Goal: Task Accomplishment & Management: Complete application form

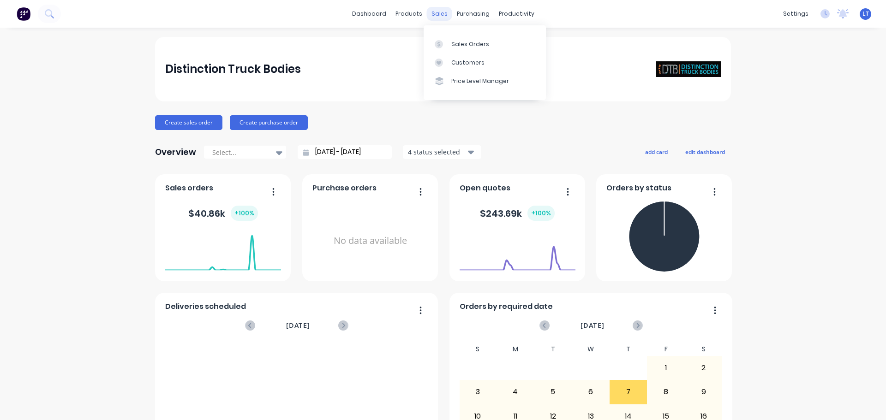
click at [431, 15] on div "sales" at bounding box center [439, 14] width 25 height 14
click at [471, 44] on div "Sales Orders" at bounding box center [470, 44] width 38 height 8
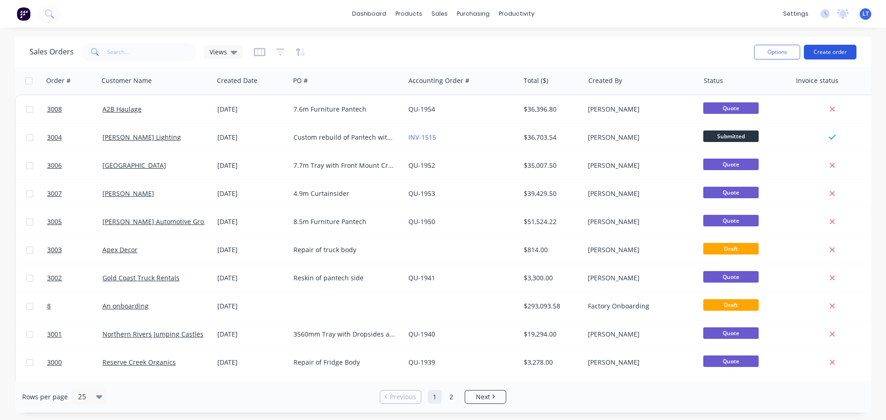
click at [819, 48] on button "Create order" at bounding box center [830, 52] width 53 height 15
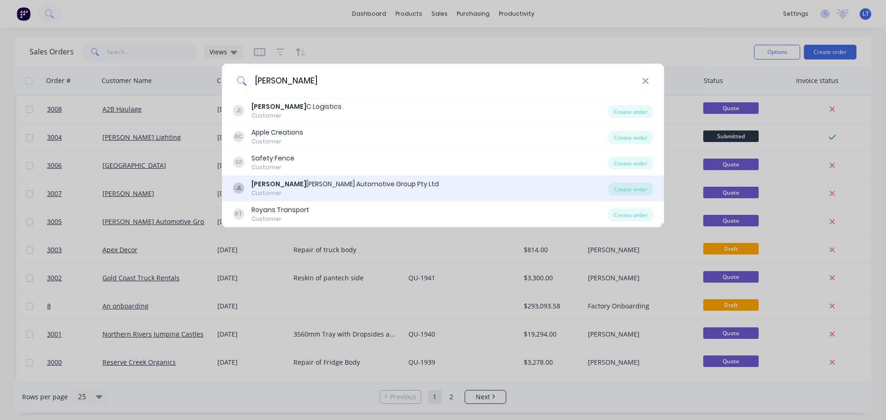
type input "[PERSON_NAME]"
click at [285, 182] on div "[PERSON_NAME] Automotive Group Pty Ltd" at bounding box center [344, 184] width 187 height 10
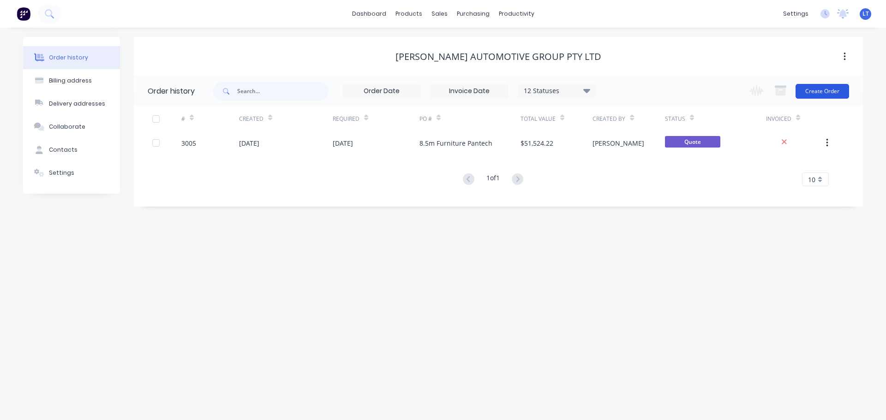
click at [820, 88] on button "Create Order" at bounding box center [822, 91] width 54 height 15
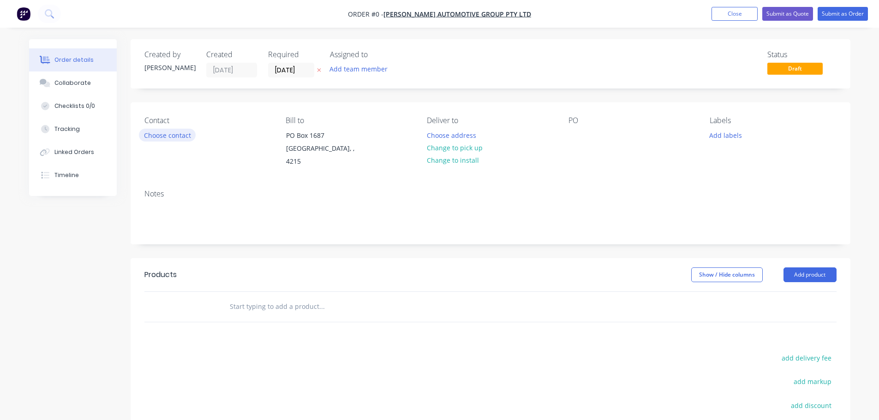
click at [151, 136] on button "Choose contact" at bounding box center [167, 135] width 57 height 12
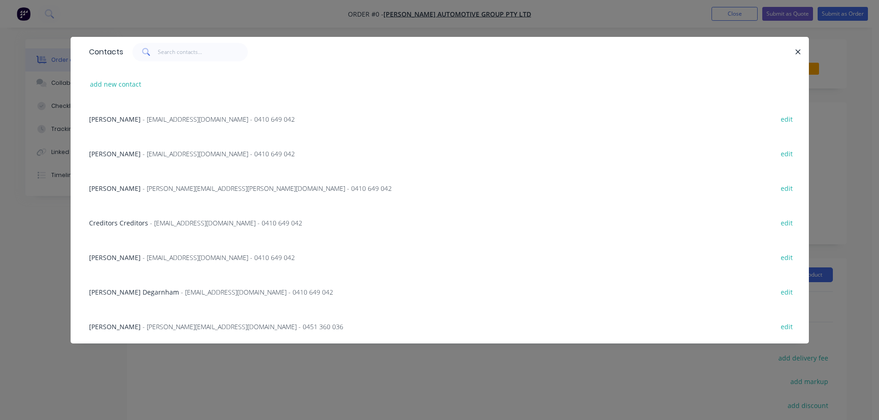
click at [145, 288] on span "[PERSON_NAME] Degarnham" at bounding box center [134, 292] width 90 height 9
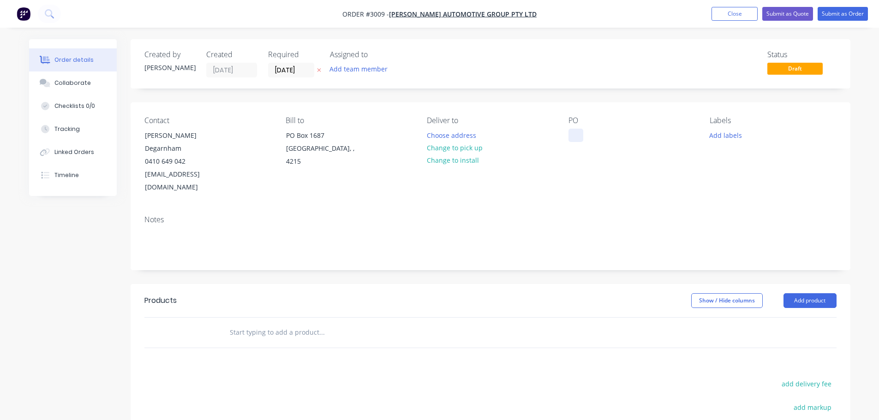
click at [577, 132] on div at bounding box center [575, 135] width 15 height 13
click at [441, 147] on button "Change to pick up" at bounding box center [455, 148] width 66 height 12
drag, startPoint x: 574, startPoint y: 134, endPoint x: 617, endPoint y: 138, distance: 43.1
click at [617, 138] on div "9.3m Tray Ext" at bounding box center [596, 135] width 56 height 13
copy div "9.3m Tray Ext"
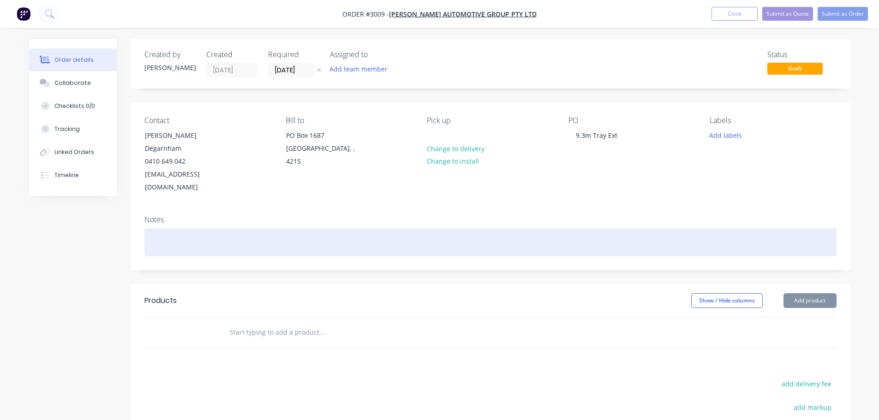
click at [144, 228] on div at bounding box center [490, 242] width 692 height 28
paste div
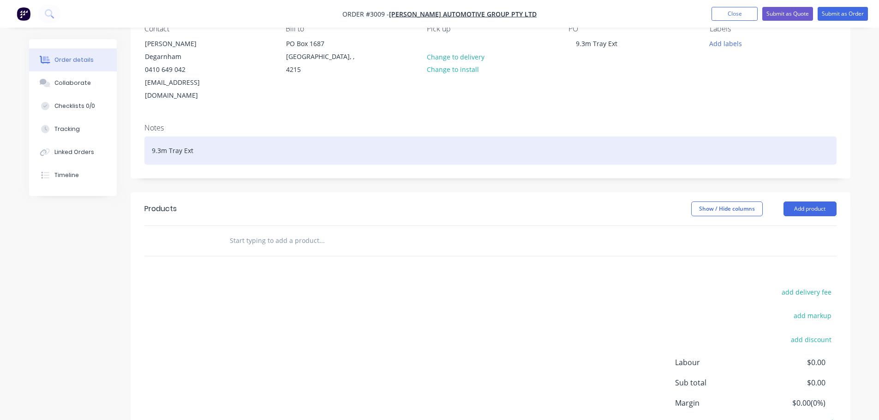
scroll to position [92, 0]
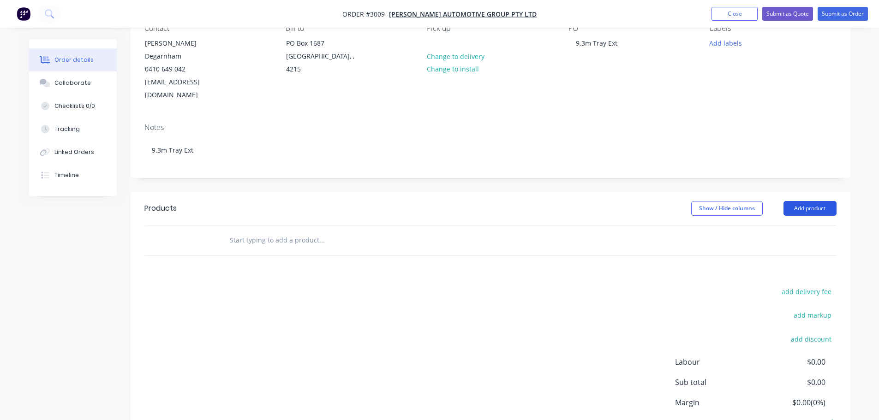
click at [806, 201] on button "Add product" at bounding box center [809, 208] width 53 height 15
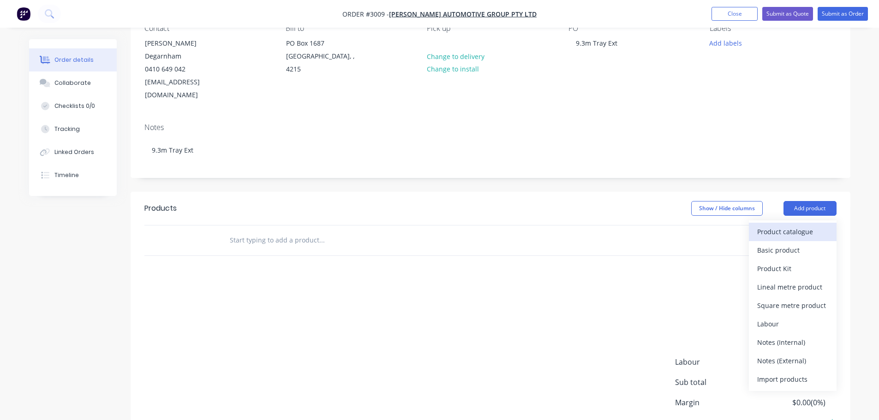
click at [771, 225] on div "Product catalogue" at bounding box center [792, 231] width 71 height 13
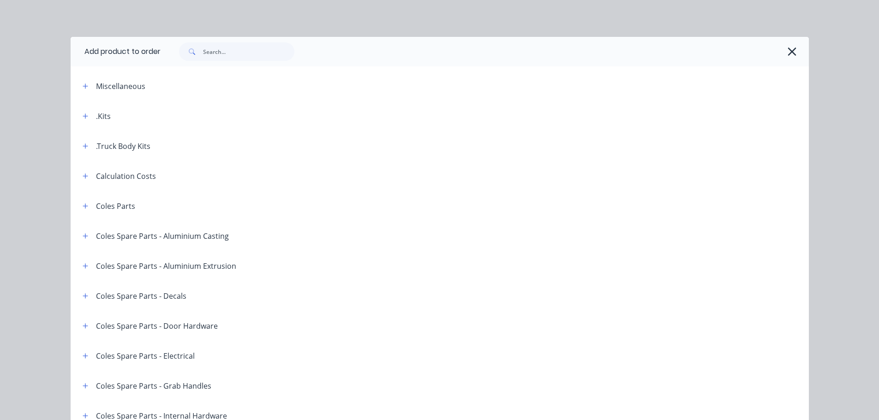
click at [112, 149] on div ".Truck Body Kits" at bounding box center [123, 146] width 54 height 11
click at [83, 147] on icon "button" at bounding box center [86, 146] width 6 height 6
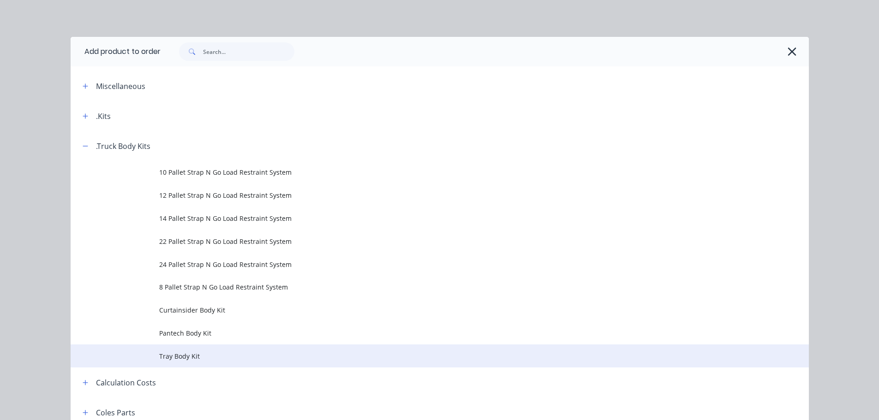
click at [177, 357] on span "Tray Body Kit" at bounding box center [418, 356] width 519 height 10
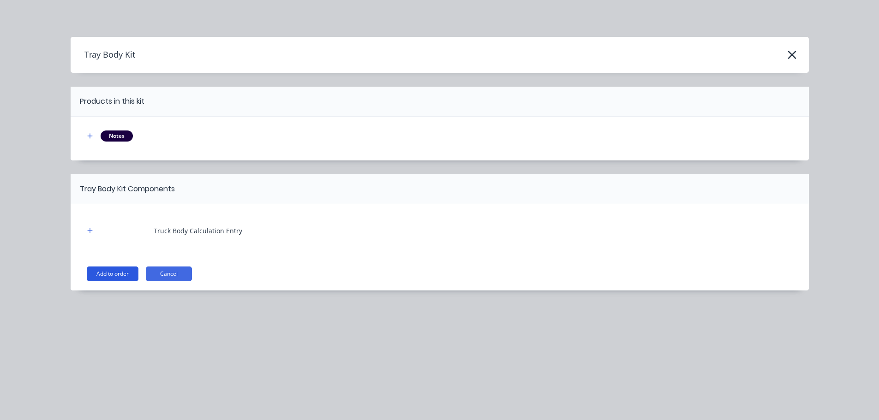
click at [108, 274] on button "Add to order" at bounding box center [113, 274] width 52 height 15
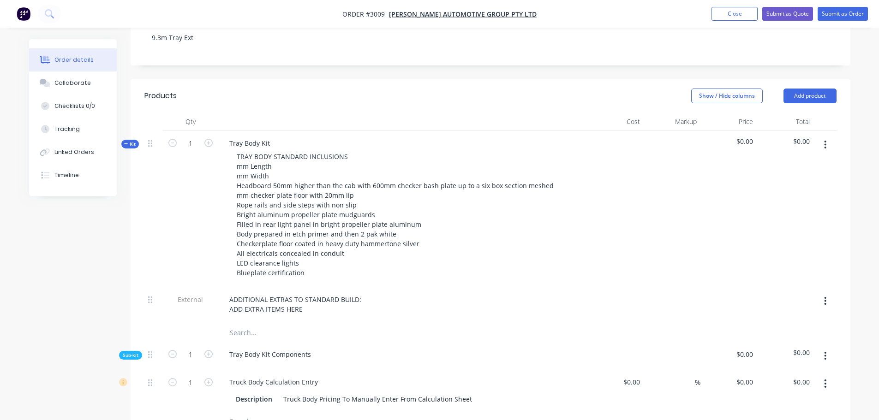
scroll to position [231, 0]
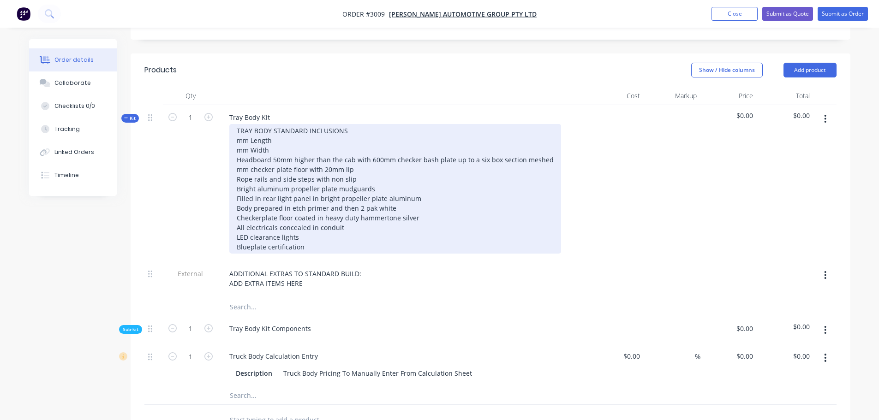
click at [236, 124] on div "TRAY BODY STANDARD INCLUSIONS mm Length mm Width Headboard 50mm higher than the…" at bounding box center [395, 189] width 332 height 130
click at [294, 124] on div "TRAY BODY STANDARD INCLUSIONS 9300mm Length mm Width Headboard 50mm higher than…" at bounding box center [395, 189] width 332 height 130
click at [237, 125] on div "TRAY BODY STANDARD INCLUSIONS 9300mm Length EXT mm Width Headboard 50mm higher …" at bounding box center [395, 189] width 332 height 130
click at [289, 125] on div "TRAY BODY STANDARD INCLUSIONS 9300mm Length EXT 2500mm Width Headboard 50mm hig…" at bounding box center [395, 189] width 332 height 130
click at [237, 143] on div "TRAY BODY STANDARD INCLUSIONS 9300mm Length EXT 2500mm Width EXT Headboard 50mm…" at bounding box center [395, 189] width 332 height 130
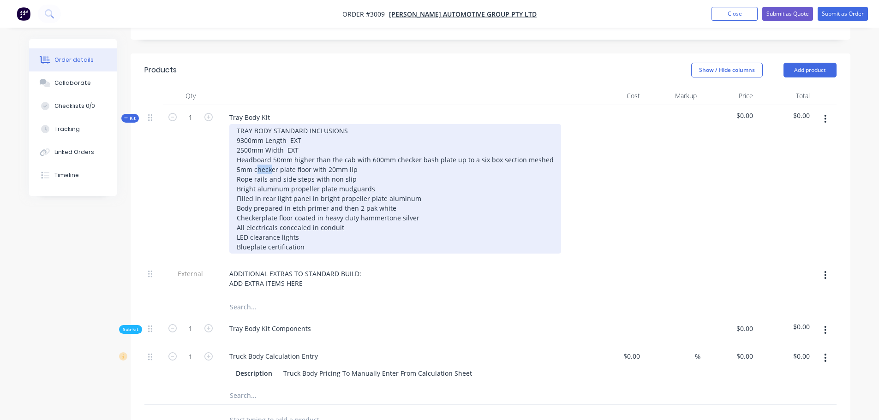
drag, startPoint x: 256, startPoint y: 143, endPoint x: 268, endPoint y: 143, distance: 12.9
click at [268, 143] on div "TRAY BODY STANDARD INCLUSIONS 9300mm Length EXT 2500mm Width EXT Headboard 50mm…" at bounding box center [395, 189] width 332 height 130
drag, startPoint x: 255, startPoint y: 144, endPoint x: 294, endPoint y: 144, distance: 38.8
click at [294, 144] on div "TRAY BODY STANDARD INCLUSIONS 9300mm Length EXT 2500mm Width EXT Headboard 50mm…" at bounding box center [395, 189] width 332 height 130
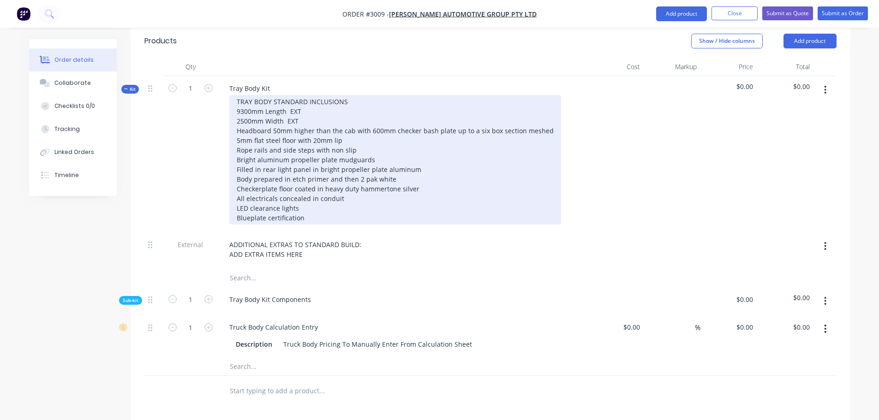
scroll to position [323, 0]
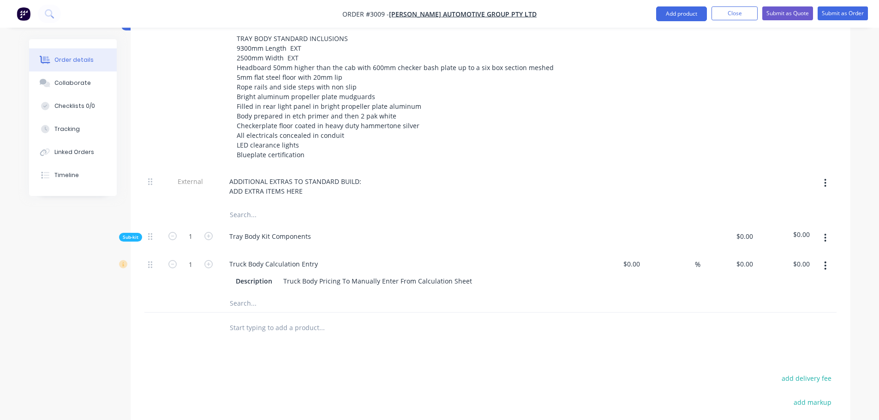
click at [233, 294] on input "text" at bounding box center [321, 303] width 185 height 18
drag, startPoint x: 229, startPoint y: 166, endPoint x: 307, endPoint y: 166, distance: 78.0
click at [307, 175] on div "ADDITIONAL EXTRAS TO STANDARD BUILD: ADD EXTRA ITEMS HERE" at bounding box center [296, 186] width 149 height 23
click at [252, 287] on div "Qty Cost Markup Price Total Kit 1 Tray Body Kit TRAY BODY STANDARD INCLUSIONS 9…" at bounding box center [491, 168] width 720 height 349
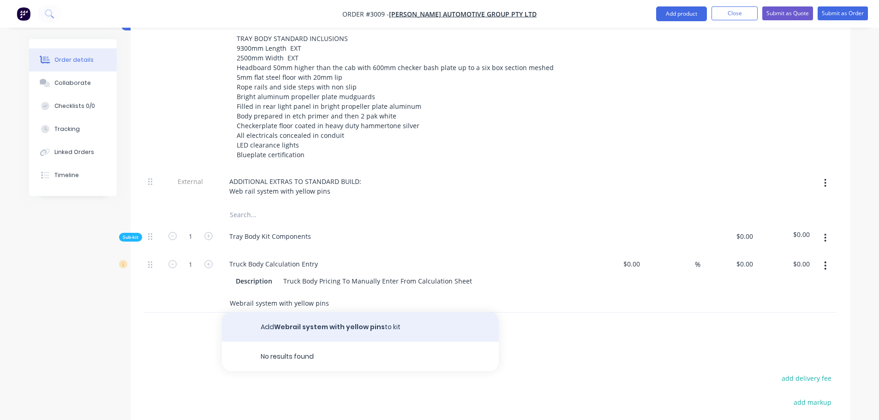
type input "Webrail system with yellow pins"
click at [306, 312] on button "Add Webrail system with yellow pins to kit" at bounding box center [360, 327] width 277 height 30
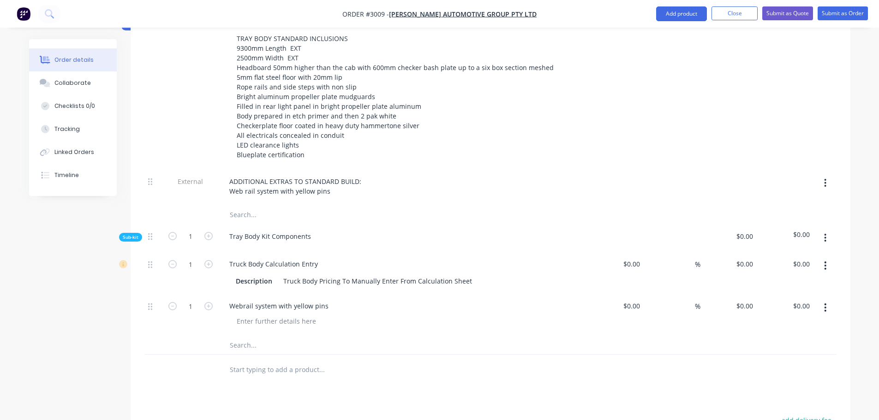
click at [237, 336] on input "text" at bounding box center [321, 345] width 185 height 18
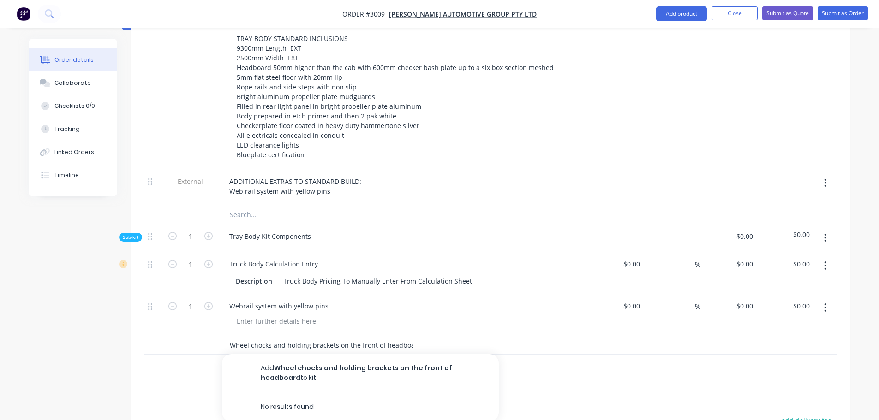
scroll to position [0, 2]
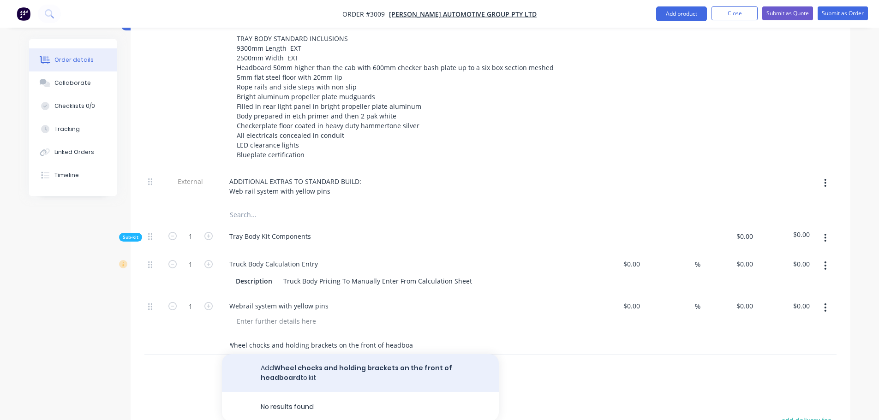
type input "Wheel chocks and holding brackets on the front of headboard"
click at [342, 354] on button "Add Wheel chocks and holding brackets on the front of headboard to kit" at bounding box center [360, 373] width 277 height 38
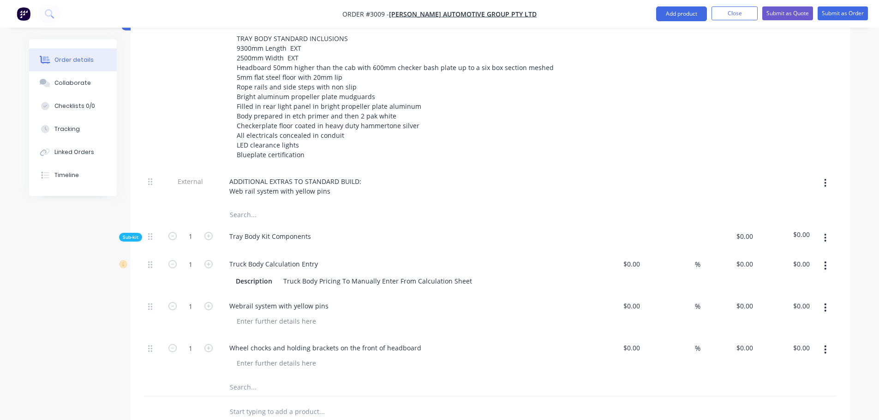
click at [241, 378] on input "text" at bounding box center [321, 387] width 185 height 18
click at [298, 378] on input "Reflective yellow tape" at bounding box center [321, 387] width 185 height 18
click at [320, 378] on input "Reflective yellow tape on sides bars" at bounding box center [321, 387] width 185 height 18
click at [342, 378] on input "Reflective yellow tape on sides, bars" at bounding box center [321, 387] width 185 height 18
type input "Reflective yellow tape on sides, bars and rear"
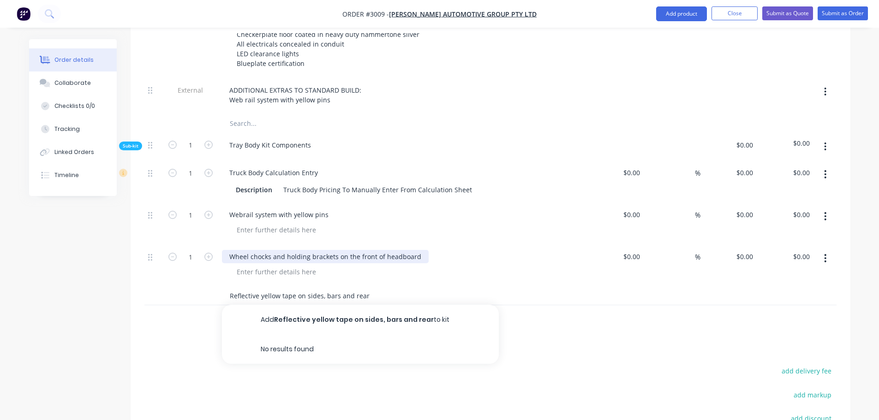
scroll to position [415, 0]
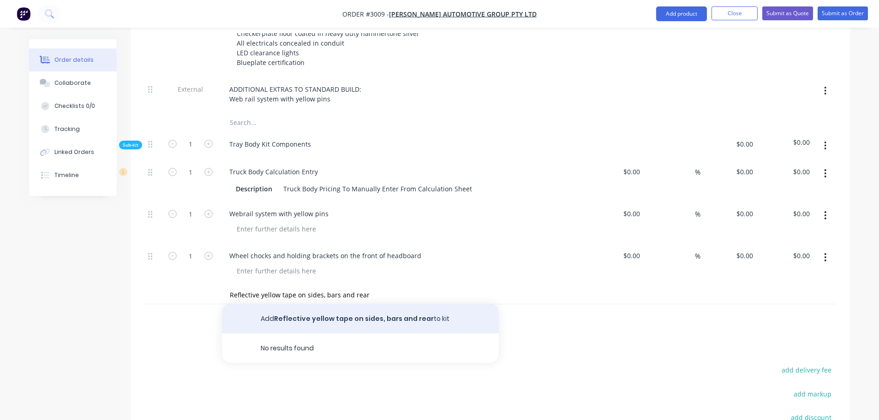
click at [312, 304] on button "Add Reflective yellow tape on sides, bars and rear to kit" at bounding box center [360, 319] width 277 height 30
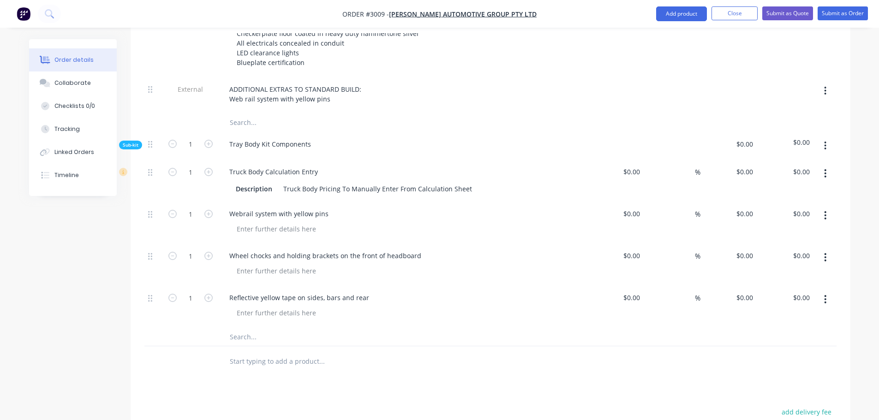
click at [258, 328] on input "text" at bounding box center [321, 337] width 185 height 18
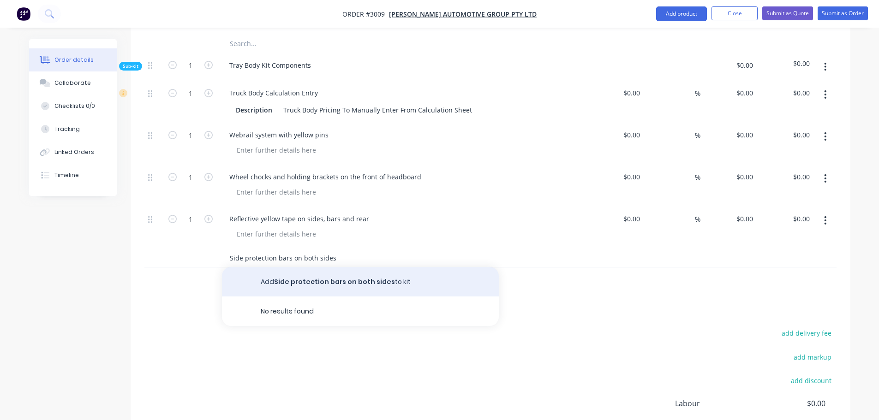
scroll to position [507, 0]
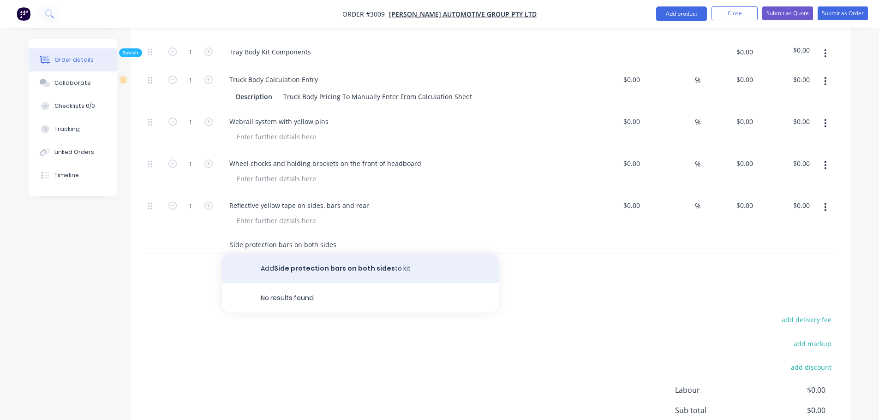
type input "Side protection bars on both sides"
click at [302, 254] on button "Add Side protection bars on both sides to kit" at bounding box center [360, 269] width 277 height 30
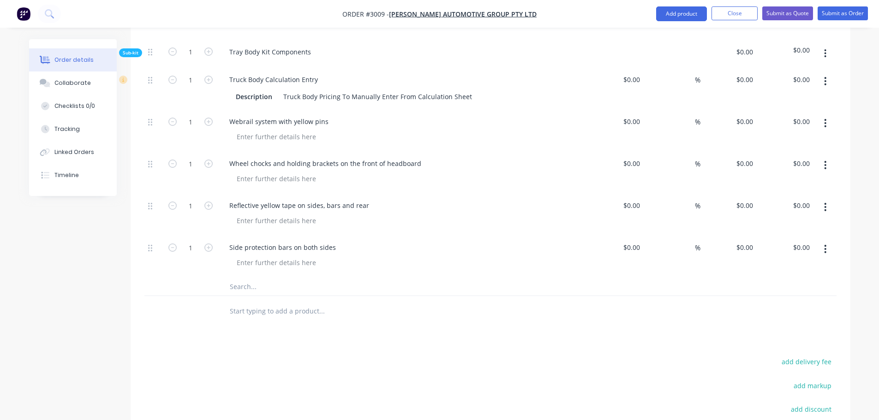
click at [257, 277] on input "text" at bounding box center [321, 286] width 185 height 18
click at [272, 277] on input "4.5kg Fire Extiguisher" at bounding box center [321, 286] width 185 height 18
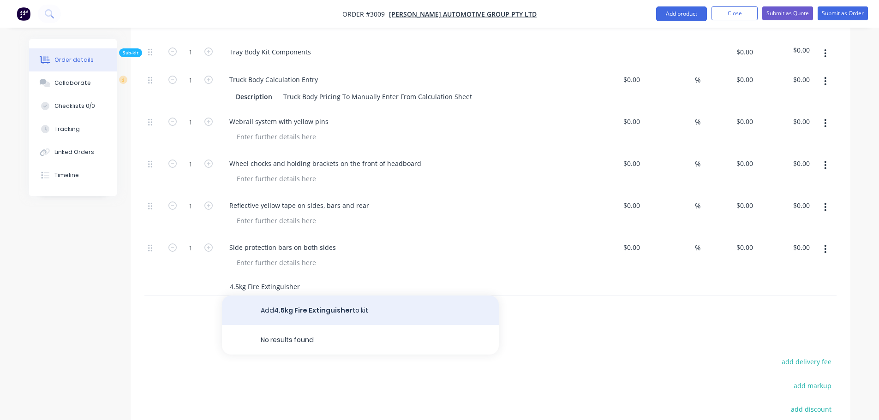
type input "4.5kg Fire Extinguisher"
click at [316, 296] on button "Add 4.5kg Fire Extinguisher to kit" at bounding box center [360, 311] width 277 height 30
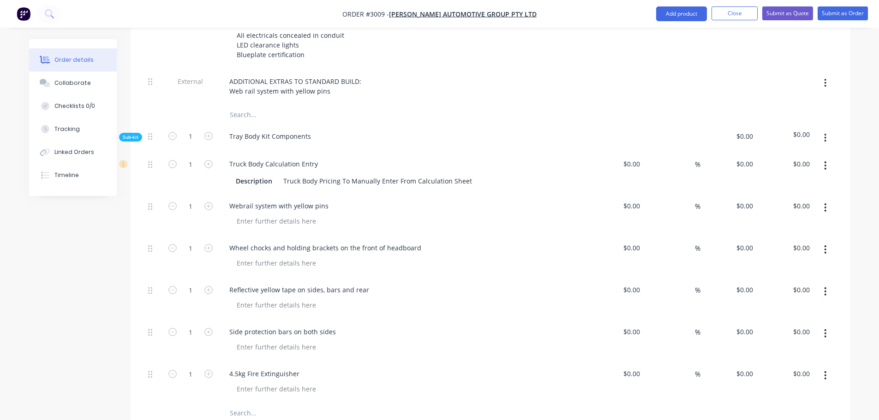
scroll to position [415, 0]
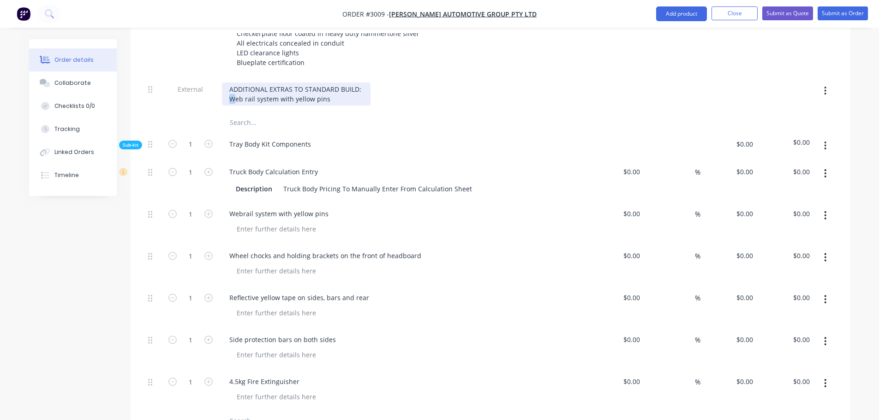
drag, startPoint x: 229, startPoint y: 73, endPoint x: 234, endPoint y: 72, distance: 5.2
click at [234, 83] on div "ADDITIONAL EXTRAS TO STANDARD BUILD: Web rail system with yellow pins" at bounding box center [296, 94] width 149 height 23
click at [250, 84] on div "ADDITIONAL EXTRAS TO STANDARD BUILD: Web rail system with yellow pins" at bounding box center [402, 95] width 369 height 36
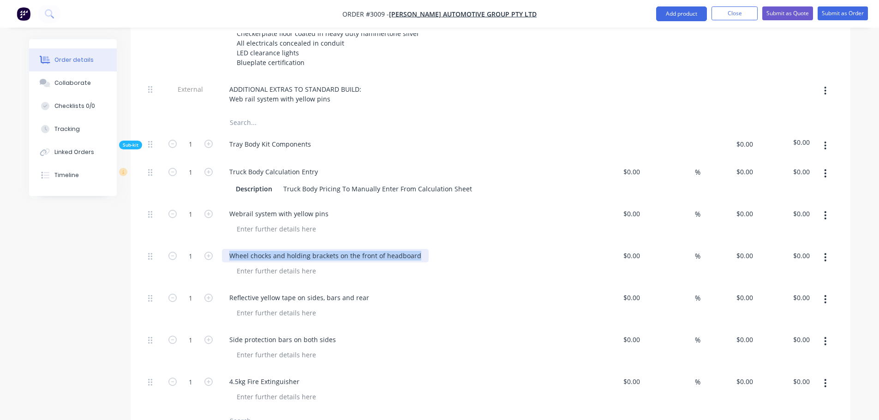
drag, startPoint x: 230, startPoint y: 229, endPoint x: 418, endPoint y: 231, distance: 188.2
click at [418, 249] on div "Wheel chocks and holding brackets on the front of headboard" at bounding box center [325, 255] width 207 height 13
copy div "Wheel chocks and holding brackets on the front of headboard"
click at [232, 80] on div "ADDITIONAL EXTRAS TO STANDARD BUILD: Web rail system with yellow pins" at bounding box center [402, 95] width 369 height 36
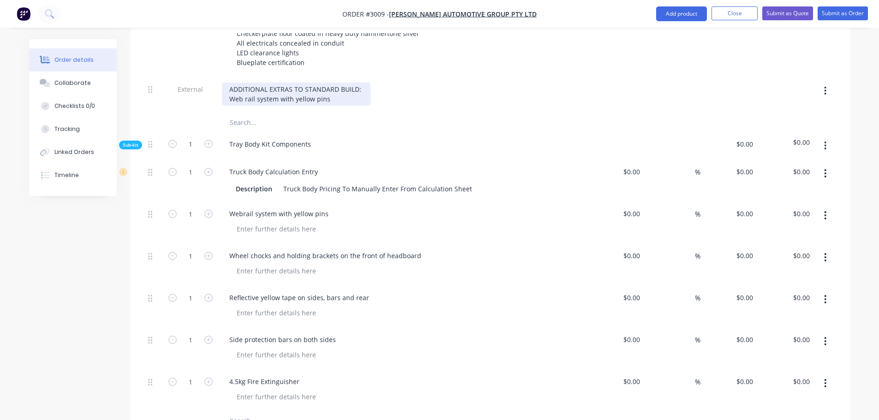
click at [329, 83] on div "ADDITIONAL EXTRAS TO STANDARD BUILD: Web rail system with yellow pins" at bounding box center [296, 94] width 149 height 23
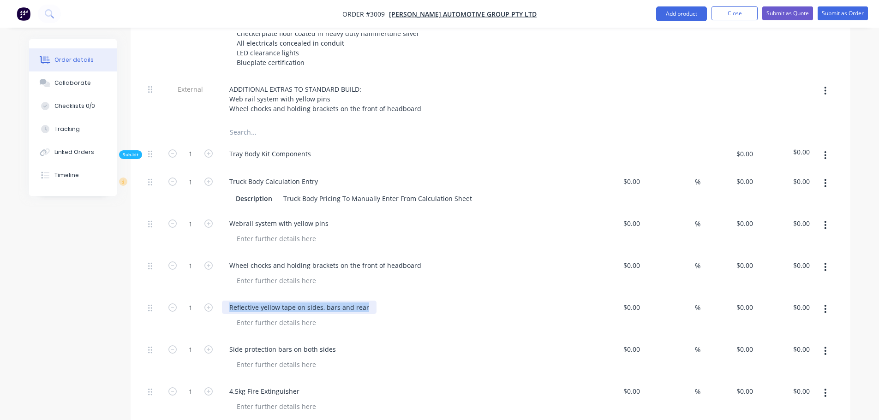
drag, startPoint x: 229, startPoint y: 280, endPoint x: 365, endPoint y: 277, distance: 136.6
click at [365, 301] on div "Reflective yellow tape on sides, bars and rear" at bounding box center [299, 307] width 155 height 13
copy div "Reflective yellow tape on sides, bars and rear"
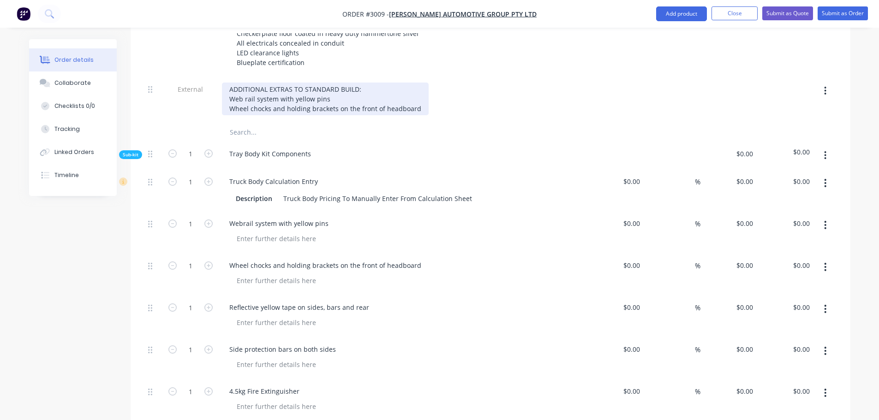
click at [416, 83] on div "ADDITIONAL EXTRAS TO STANDARD BUILD: Web rail system with yellow pins Wheel cho…" at bounding box center [325, 99] width 207 height 33
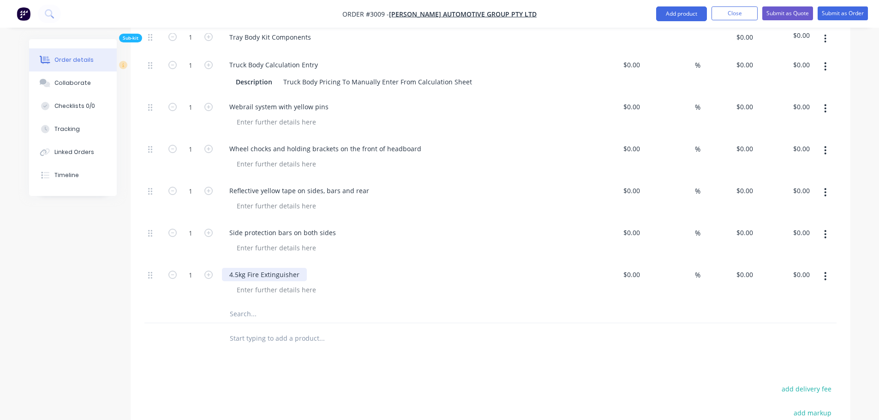
scroll to position [554, 0]
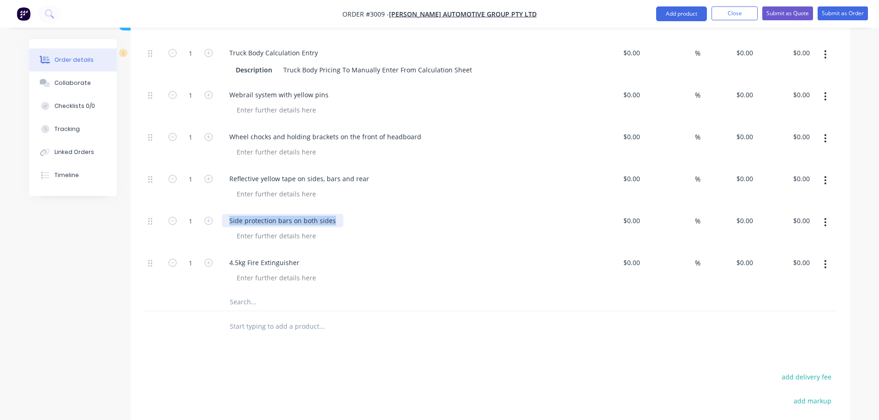
drag, startPoint x: 230, startPoint y: 192, endPoint x: 334, endPoint y: 195, distance: 103.8
click at [334, 214] on div "Side protection bars on both sides" at bounding box center [282, 220] width 121 height 13
copy div "Side protection bars on both sides"
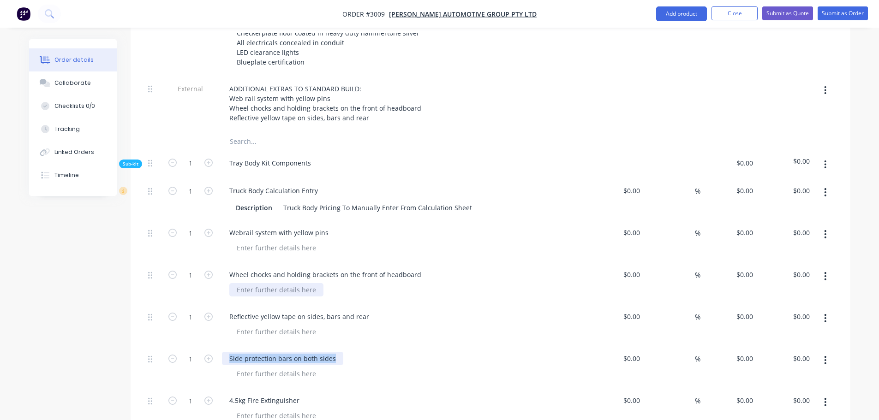
scroll to position [415, 0]
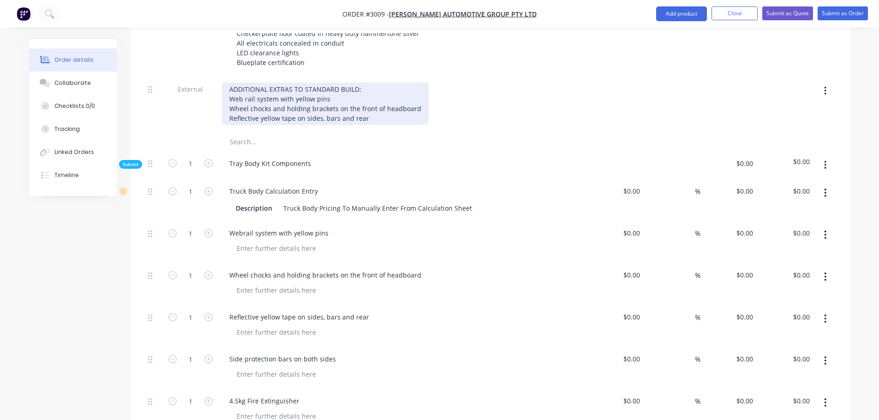
click at [373, 93] on div "ADDITIONAL EXTRAS TO STANDARD BUILD: Web rail system with yellow pins Wheel cho…" at bounding box center [325, 104] width 207 height 42
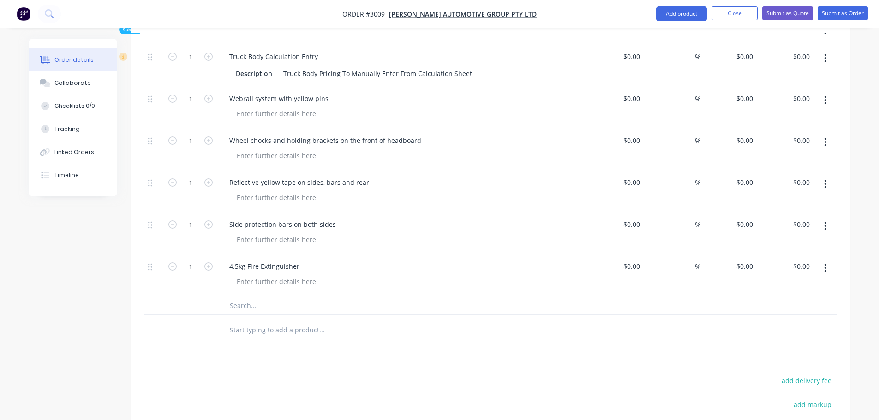
scroll to position [600, 0]
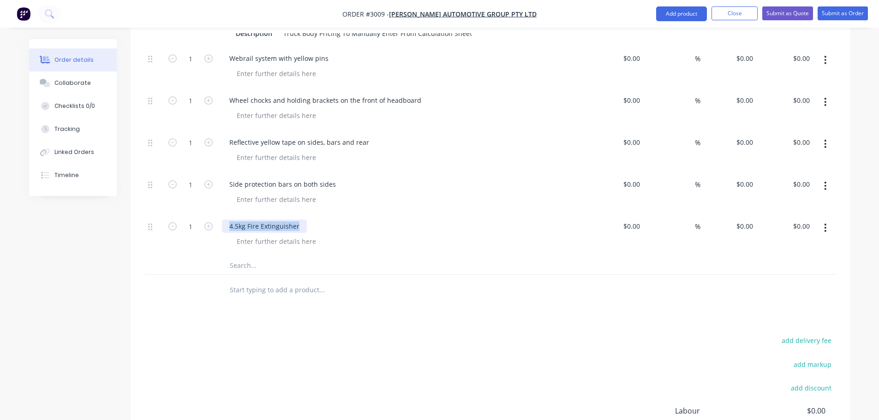
drag, startPoint x: 228, startPoint y: 201, endPoint x: 299, endPoint y: 199, distance: 71.1
click at [299, 220] on div "4.5kg Fire Extinguisher" at bounding box center [264, 226] width 85 height 13
copy div "4.5kg Fire Extinguisher"
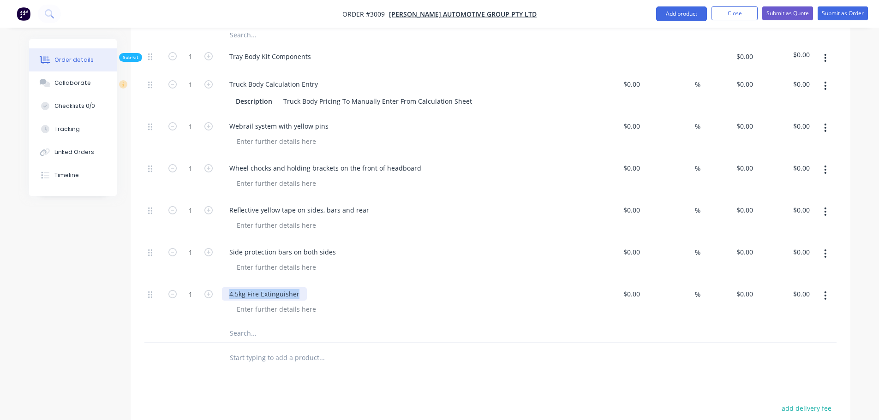
scroll to position [415, 0]
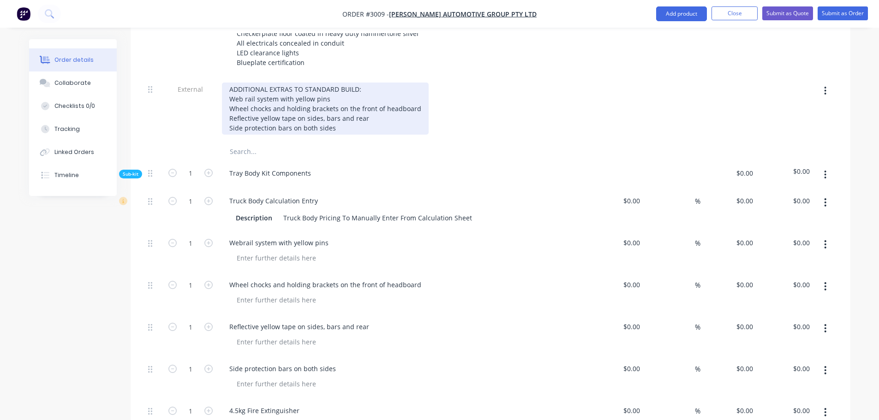
click at [338, 104] on div "ADDITIONAL EXTRAS TO STANDARD BUILD: Web rail system with yellow pins Wheel cho…" at bounding box center [325, 109] width 207 height 52
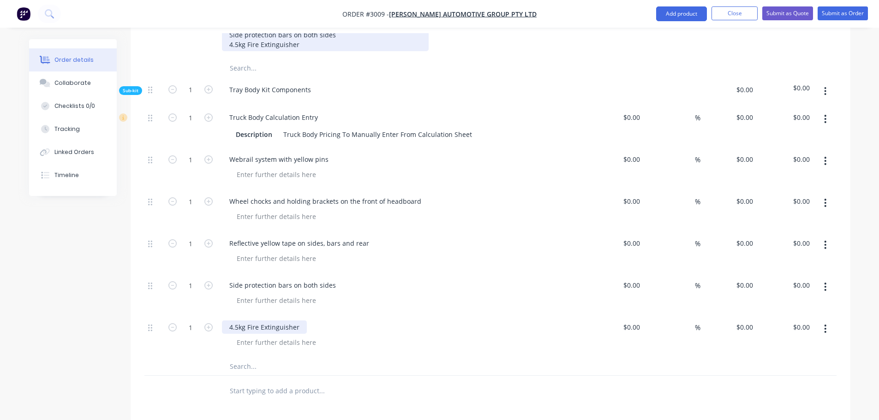
scroll to position [507, 0]
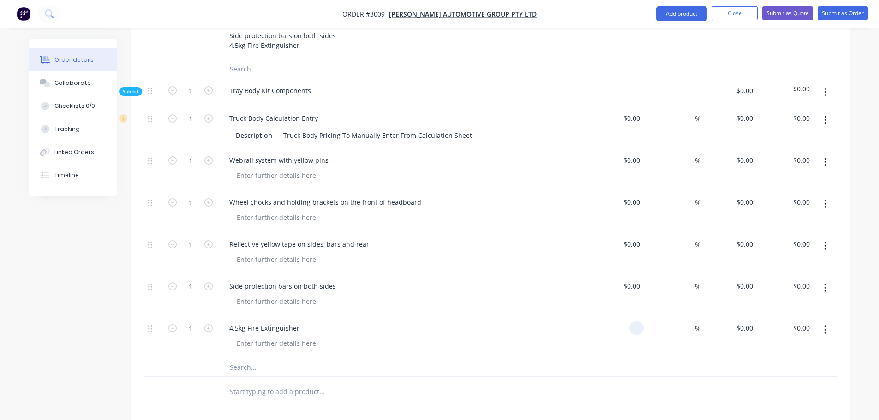
click at [635, 322] on input at bounding box center [638, 328] width 11 height 13
type input "490"
type input "$490.00"
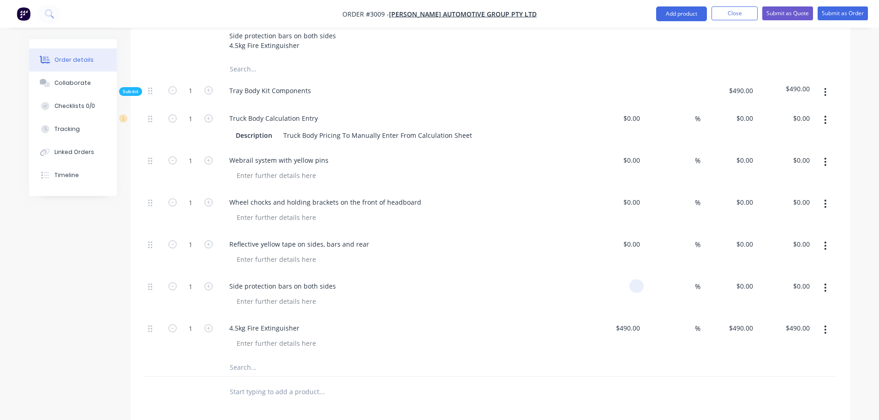
click at [624, 274] on div at bounding box center [615, 295] width 57 height 42
type input "2000"
type input "$2,000.00"
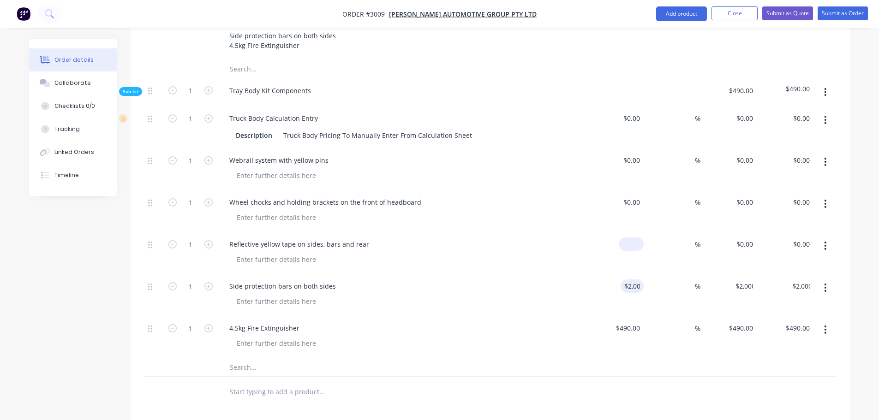
click at [627, 232] on div "$0.00" at bounding box center [615, 253] width 57 height 42
type input "200"
type input "$200.00"
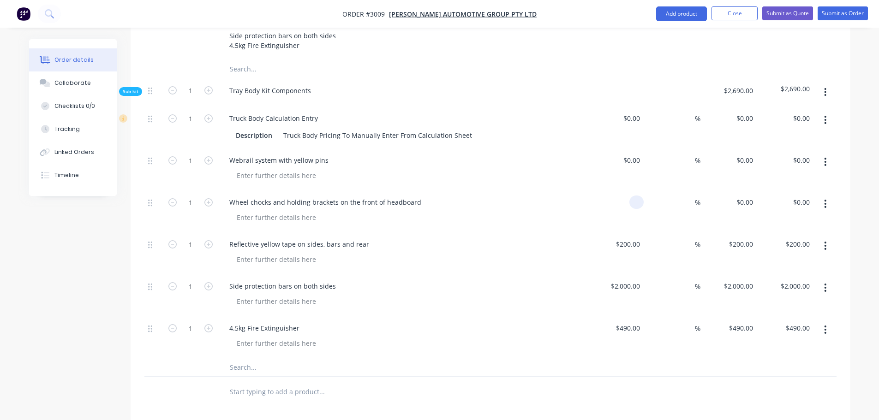
click at [628, 190] on div at bounding box center [615, 211] width 57 height 42
type input "500"
type input "$500.00"
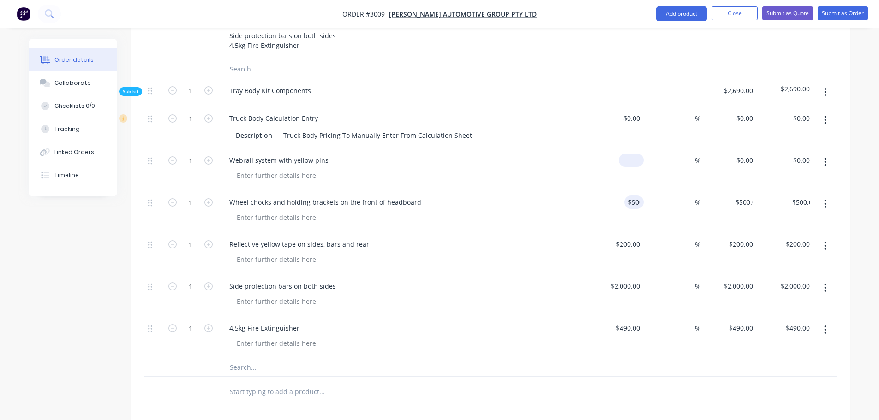
click at [635, 154] on input at bounding box center [632, 160] width 21 height 13
type input "$2,400.00"
click at [587, 148] on div "$2,400.00 2400" at bounding box center [615, 169] width 57 height 42
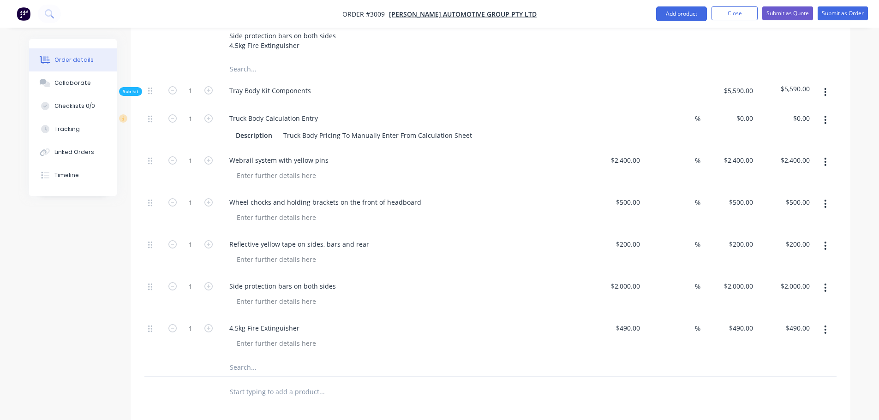
click at [622, 106] on div "$0.00" at bounding box center [615, 127] width 57 height 42
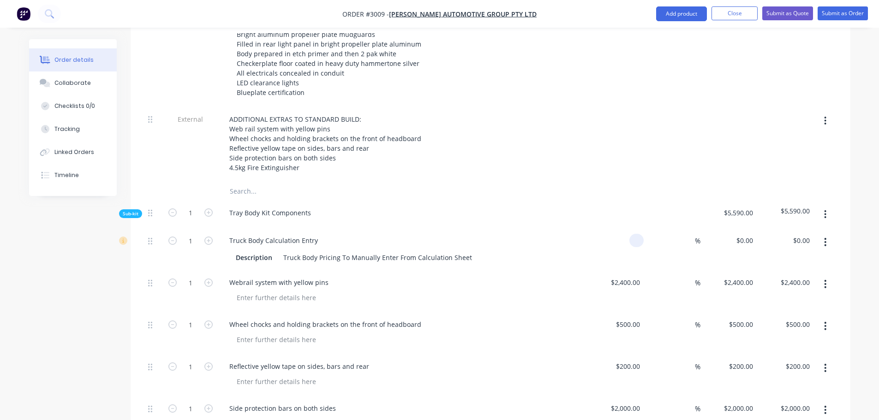
scroll to position [323, 0]
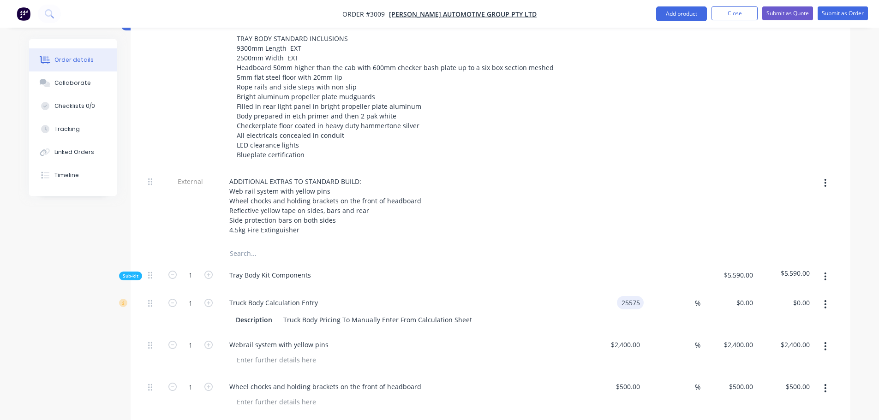
type input "$25,575.00"
click at [472, 263] on div "Tray Body Kit Components" at bounding box center [402, 277] width 369 height 28
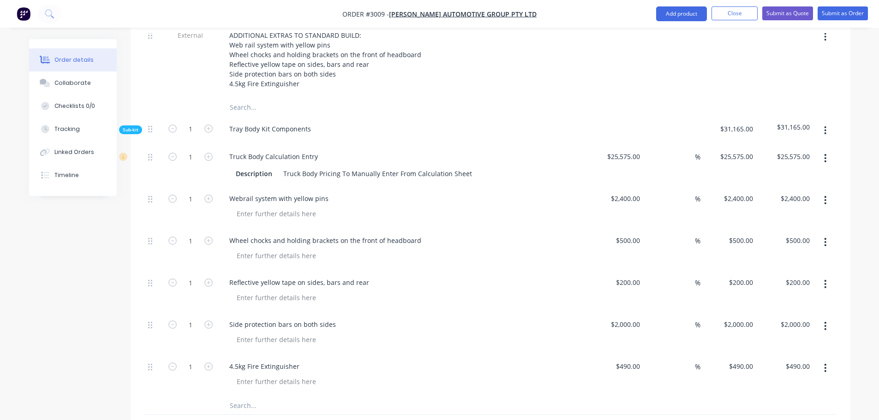
scroll to position [461, 0]
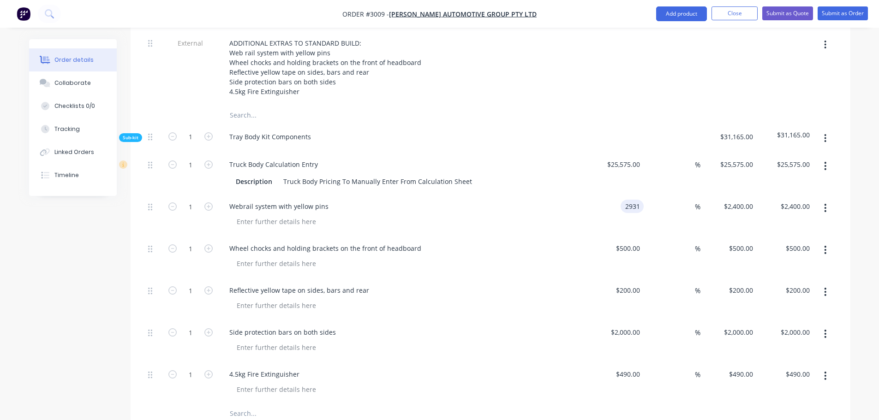
type input "$2,931.00"
click at [586, 194] on div "Webrail system with yellow pins" at bounding box center [402, 215] width 369 height 42
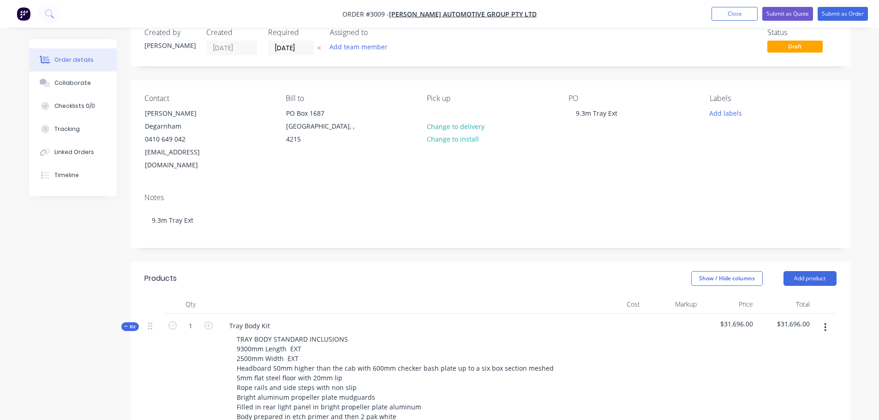
scroll to position [0, 0]
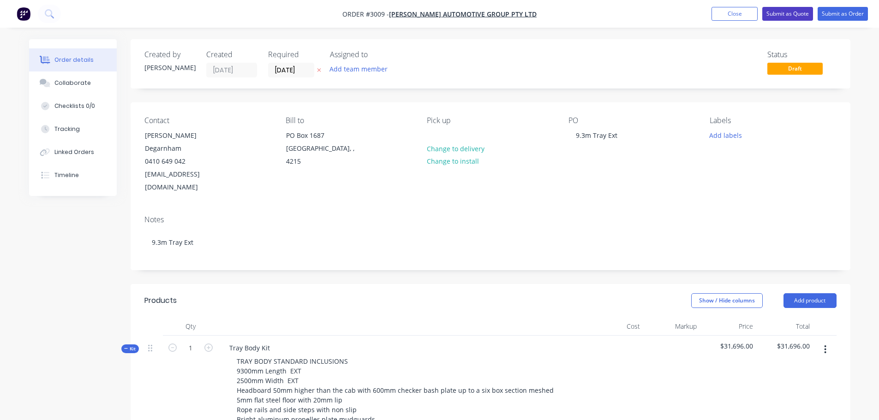
click at [789, 12] on button "Submit as Quote" at bounding box center [787, 14] width 51 height 14
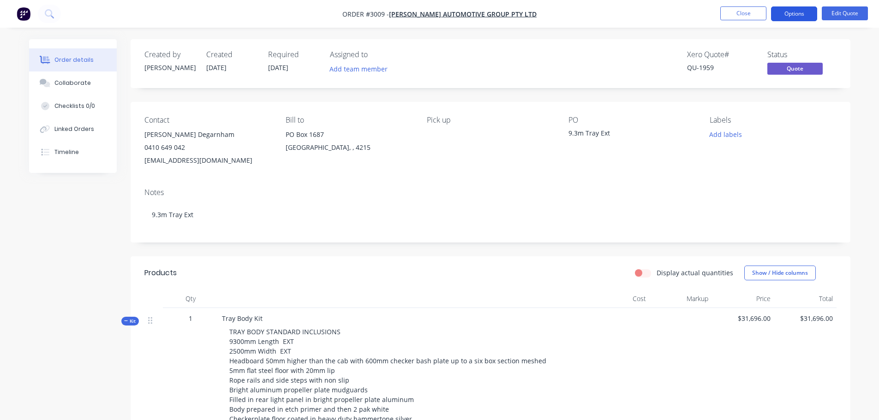
click at [790, 12] on button "Options" at bounding box center [794, 13] width 46 height 15
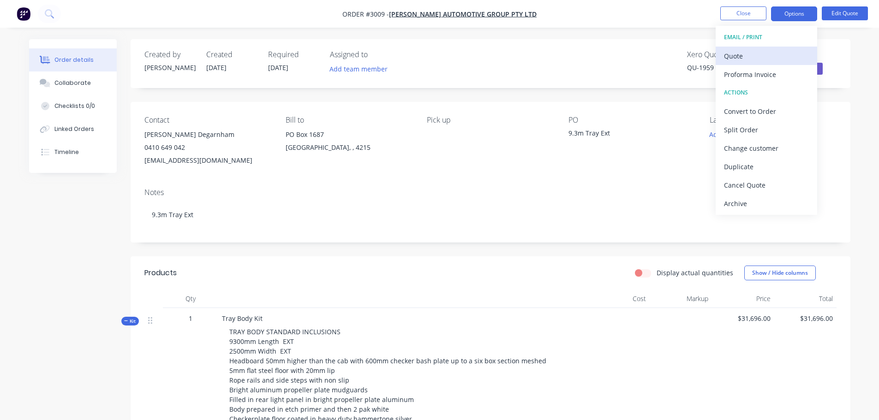
click at [728, 54] on div "Quote" at bounding box center [766, 55] width 85 height 13
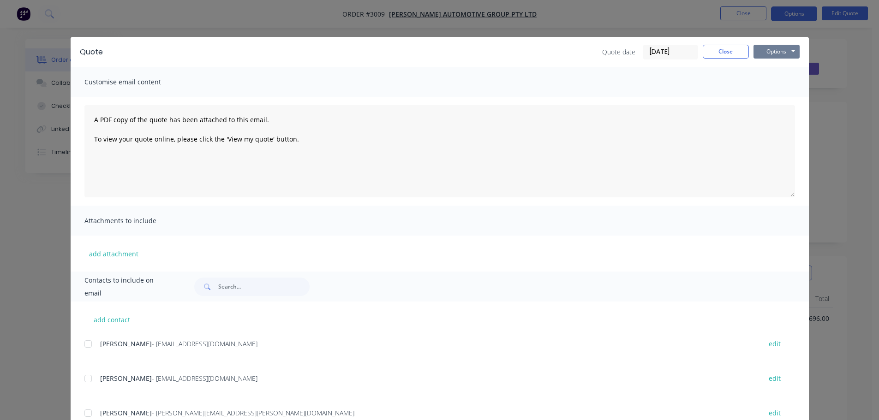
click at [777, 49] on button "Options" at bounding box center [776, 52] width 46 height 14
click at [766, 66] on button "Preview" at bounding box center [782, 67] width 59 height 15
click at [712, 51] on button "Close" at bounding box center [726, 52] width 46 height 14
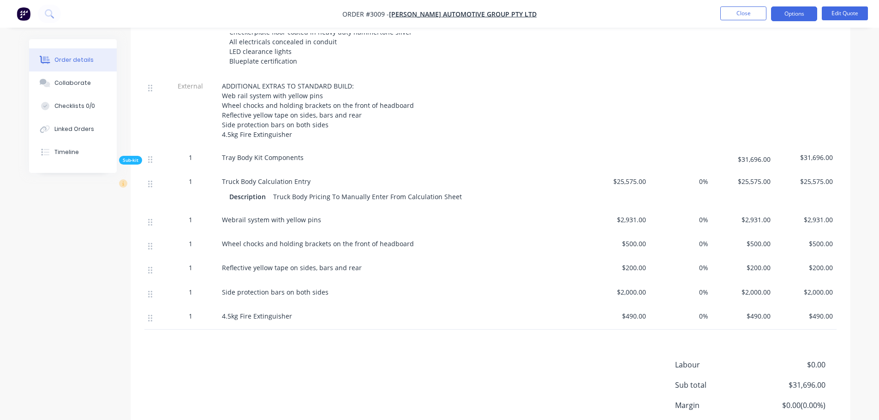
scroll to position [323, 0]
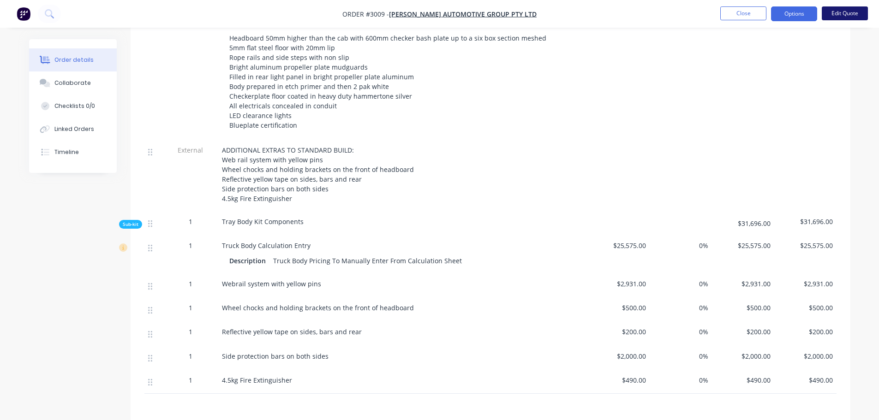
click at [840, 12] on button "Edit Quote" at bounding box center [845, 13] width 46 height 14
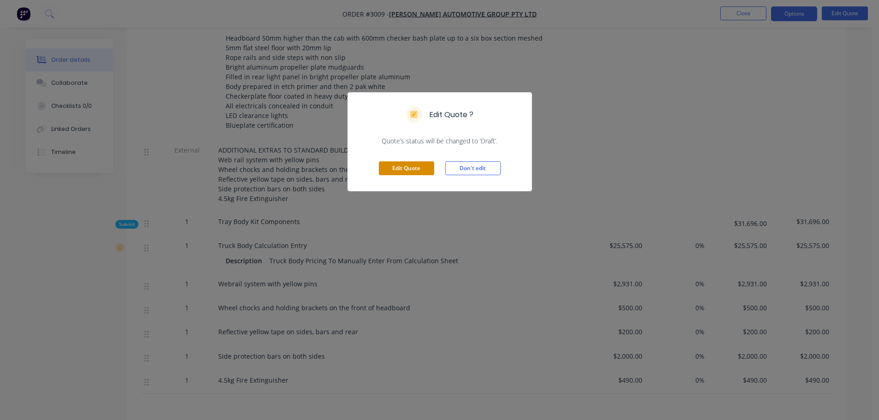
click at [403, 165] on button "Edit Quote" at bounding box center [406, 168] width 55 height 14
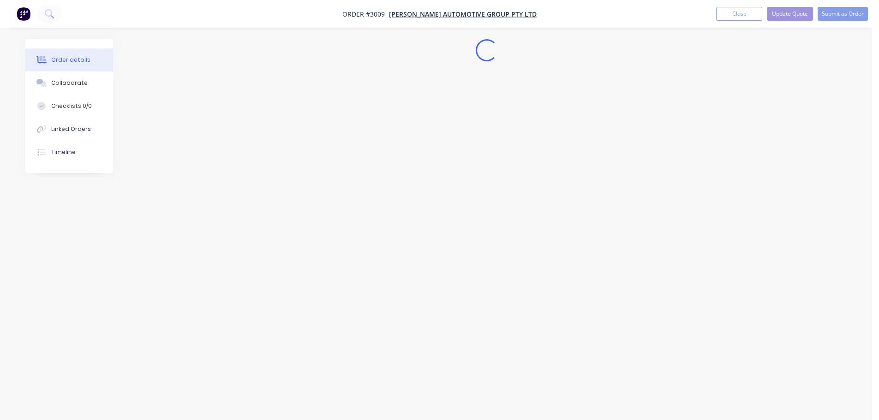
scroll to position [0, 0]
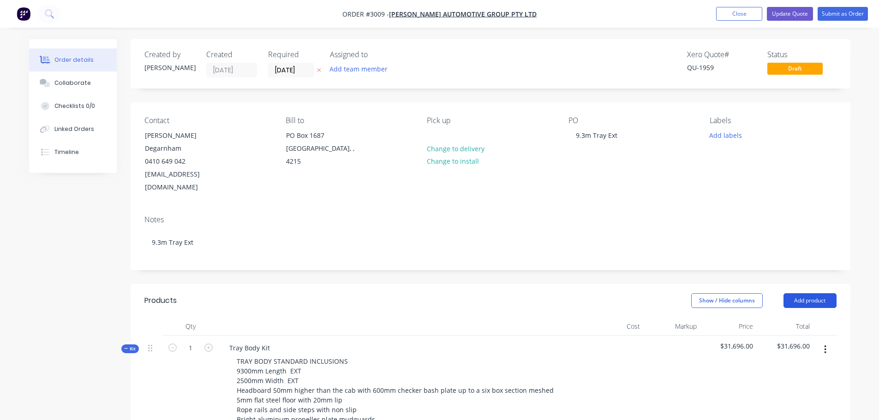
click at [809, 293] on button "Add product" at bounding box center [809, 300] width 53 height 15
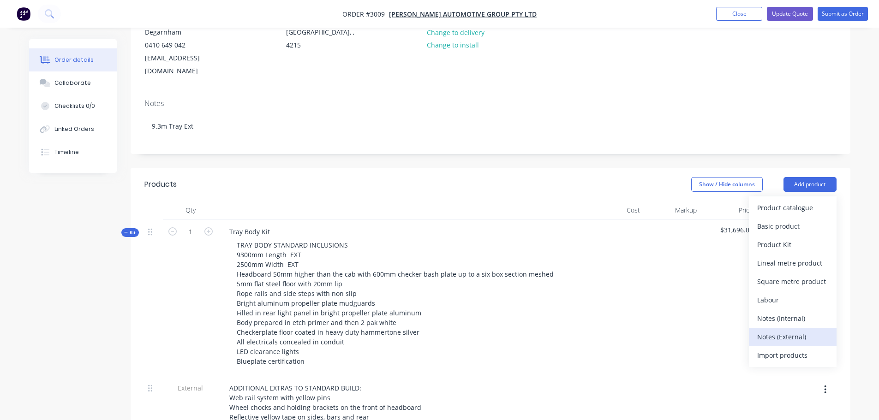
scroll to position [138, 0]
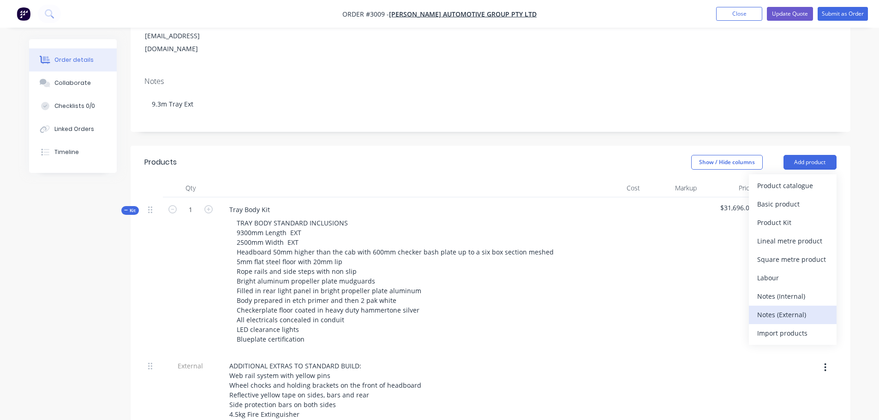
click at [768, 308] on div "Notes (External)" at bounding box center [792, 314] width 71 height 13
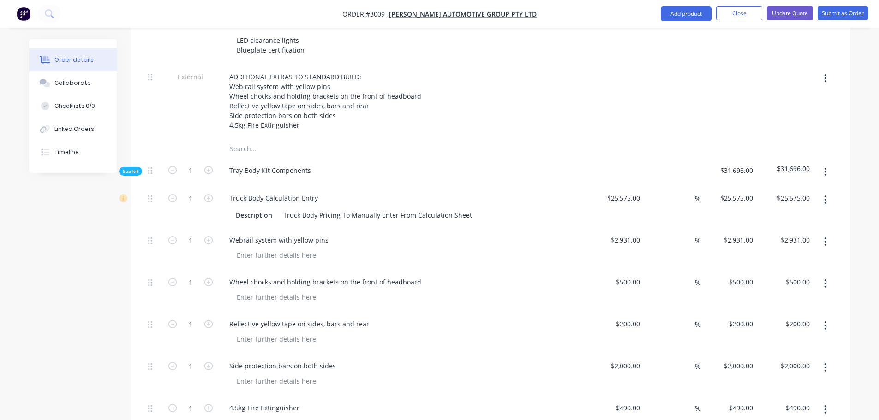
scroll to position [415, 0]
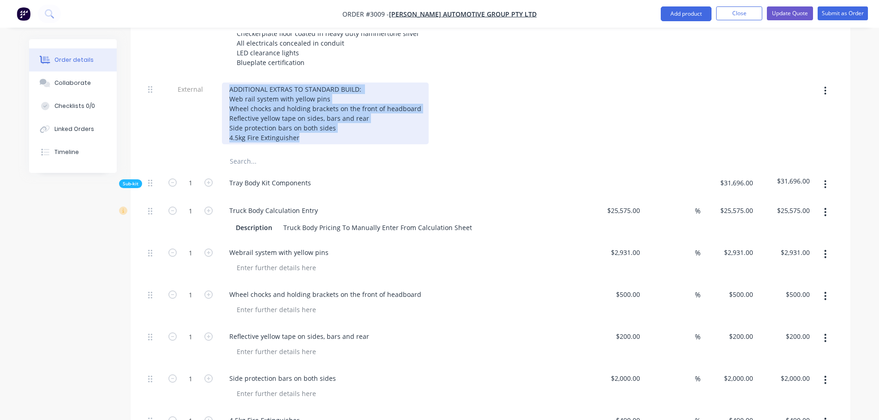
drag, startPoint x: 229, startPoint y: 62, endPoint x: 352, endPoint y: 112, distance: 133.1
click at [352, 112] on div "ADDITIONAL EXTRAS TO STANDARD BUILD: Web rail system with yellow pins Wheel cho…" at bounding box center [325, 114] width 207 height 62
copy div "ADDITIONAL EXTRAS TO STANDARD BUILD: Web rail system with yellow pins Wheel cho…"
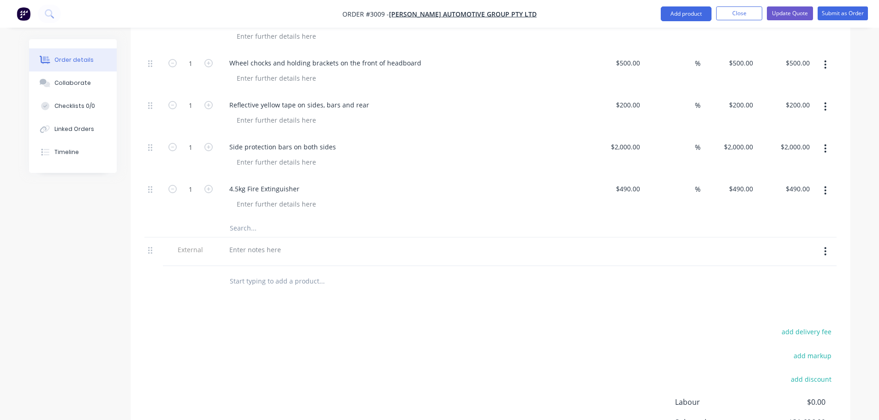
scroll to position [692, 0]
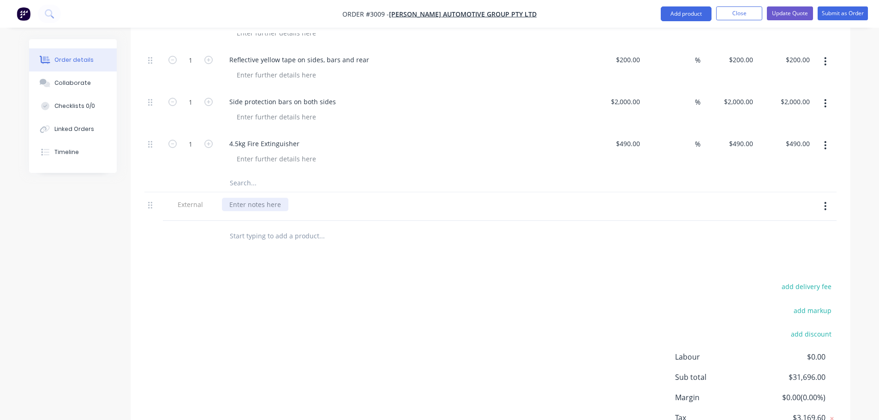
click at [231, 198] on div at bounding box center [255, 204] width 66 height 13
paste div
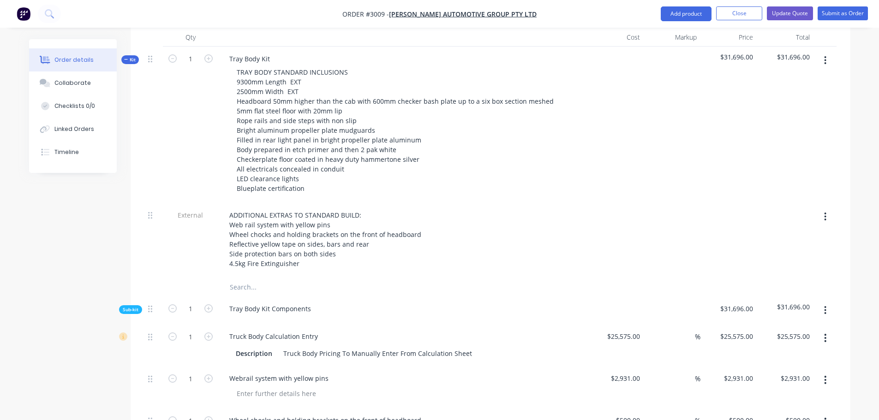
scroll to position [277, 0]
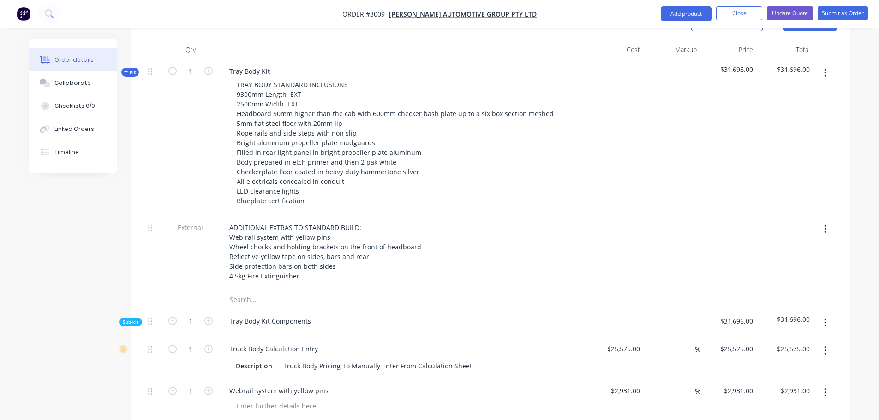
click at [824, 224] on icon "button" at bounding box center [825, 229] width 2 height 10
click at [765, 265] on div "Delete" at bounding box center [792, 271] width 71 height 13
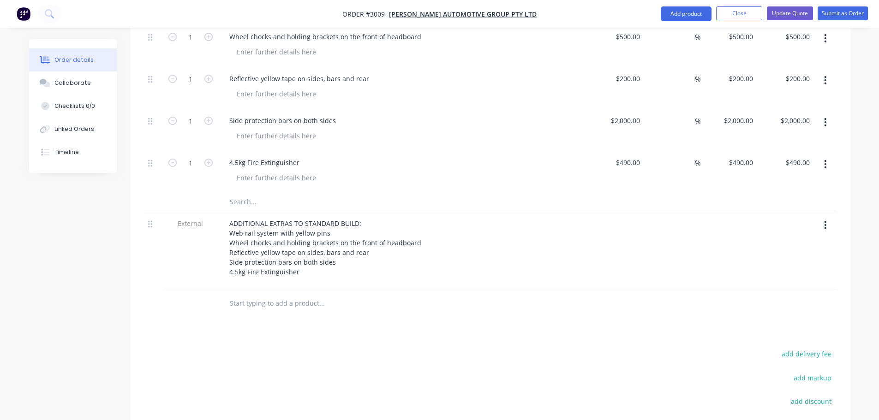
scroll to position [600, 0]
click at [790, 12] on button "Update Quote" at bounding box center [790, 13] width 46 height 14
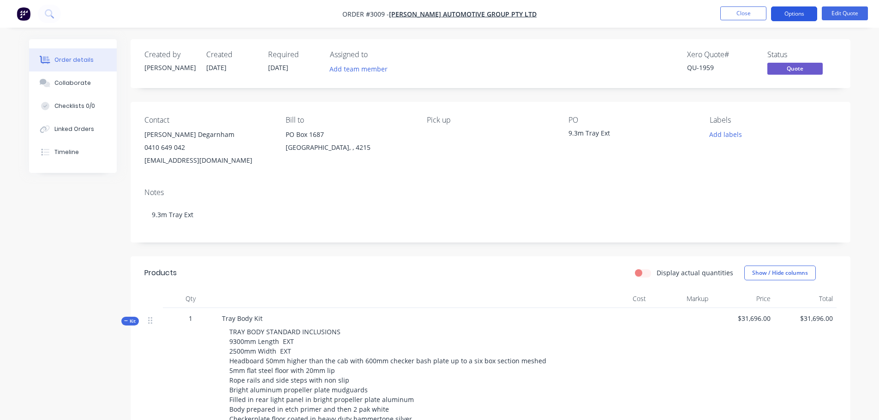
click at [793, 13] on button "Options" at bounding box center [794, 13] width 46 height 15
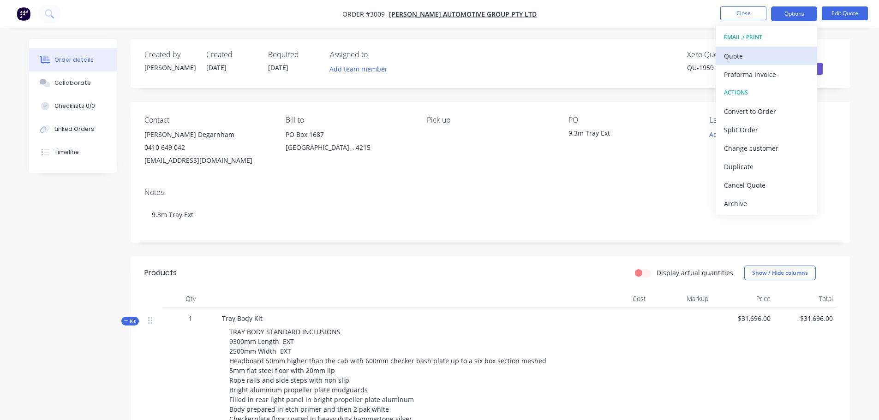
click at [731, 52] on div "Quote" at bounding box center [766, 55] width 85 height 13
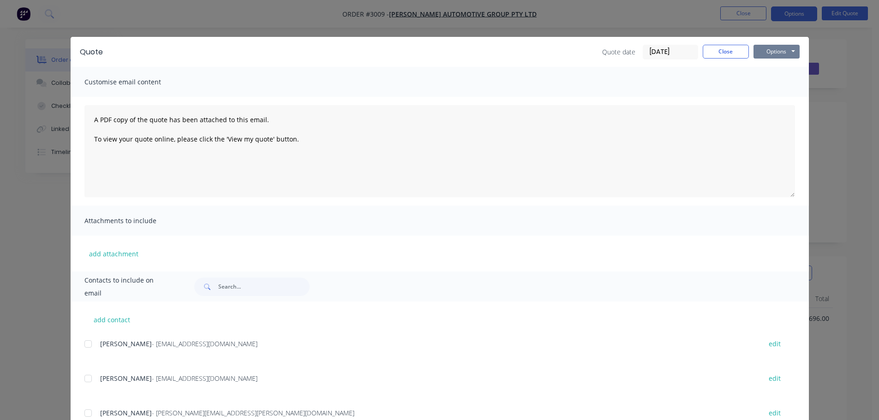
click at [769, 49] on button "Options" at bounding box center [776, 52] width 46 height 14
click at [774, 66] on button "Preview" at bounding box center [782, 67] width 59 height 15
click at [791, 52] on button "Options" at bounding box center [776, 52] width 46 height 14
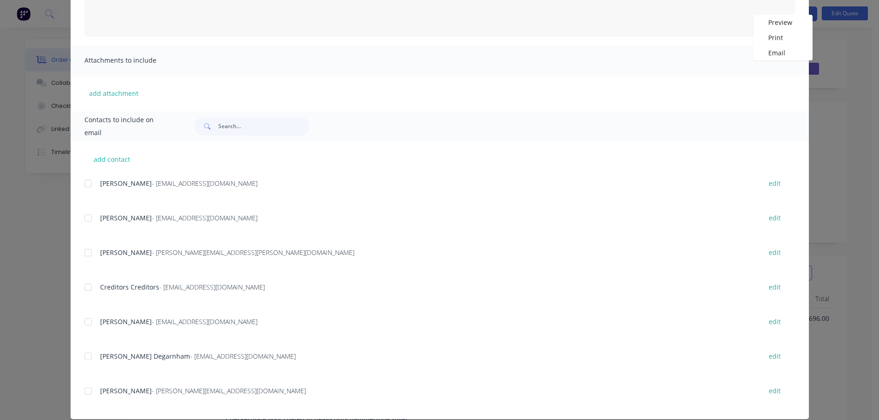
scroll to position [173, 0]
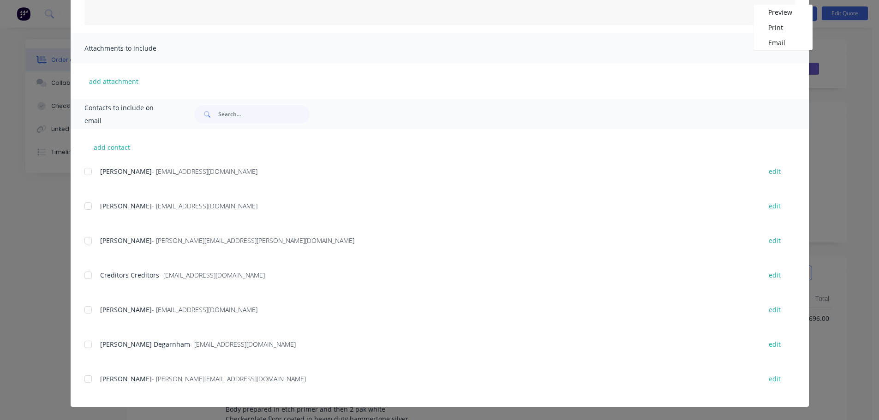
click at [85, 341] on div at bounding box center [88, 344] width 18 height 18
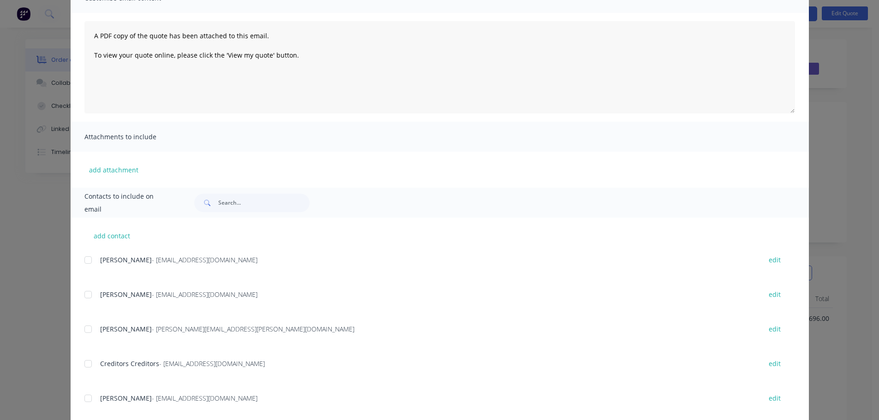
scroll to position [0, 0]
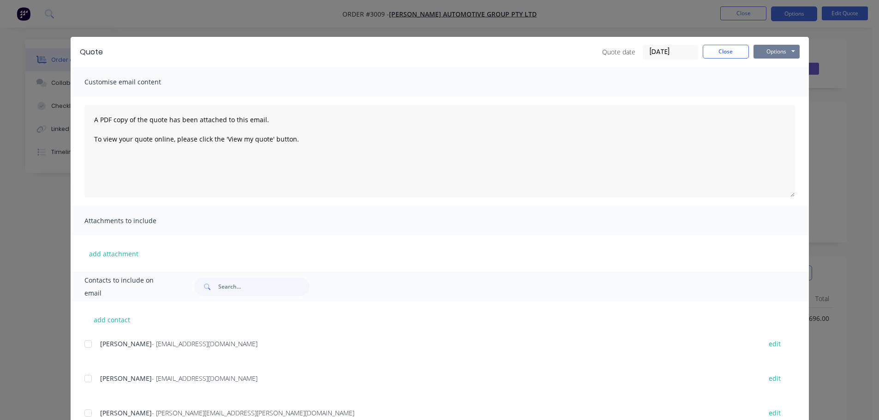
click at [790, 51] on button "Options" at bounding box center [776, 52] width 46 height 14
click at [769, 97] on button "Email" at bounding box center [782, 98] width 59 height 15
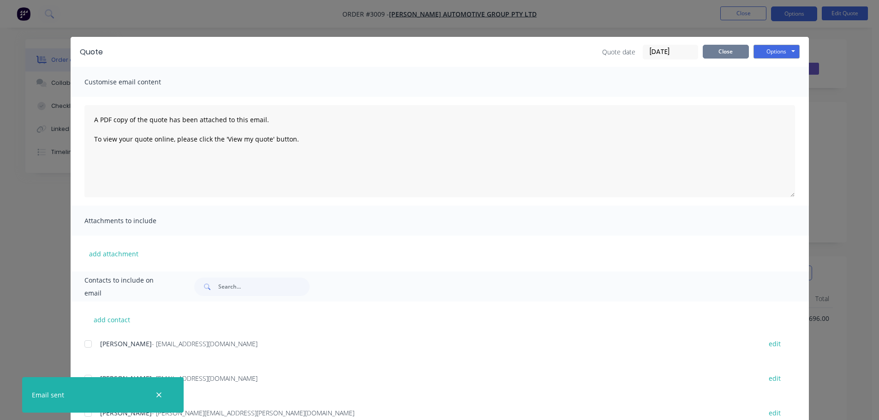
click at [718, 49] on button "Close" at bounding box center [726, 52] width 46 height 14
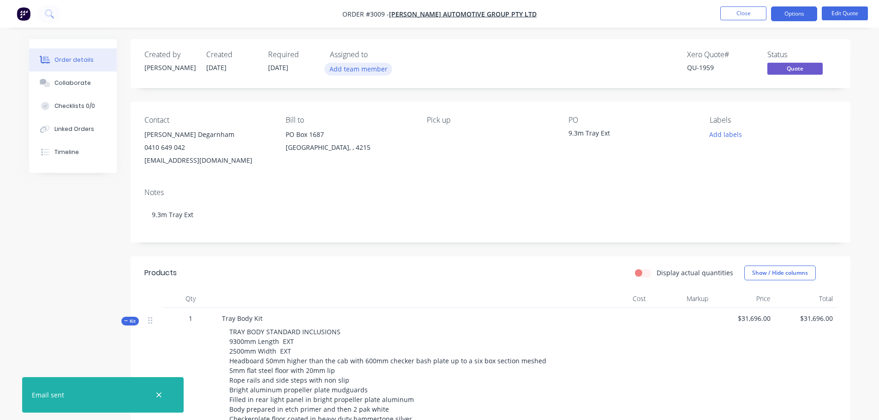
click at [355, 71] on button "Add team member" at bounding box center [358, 69] width 68 height 12
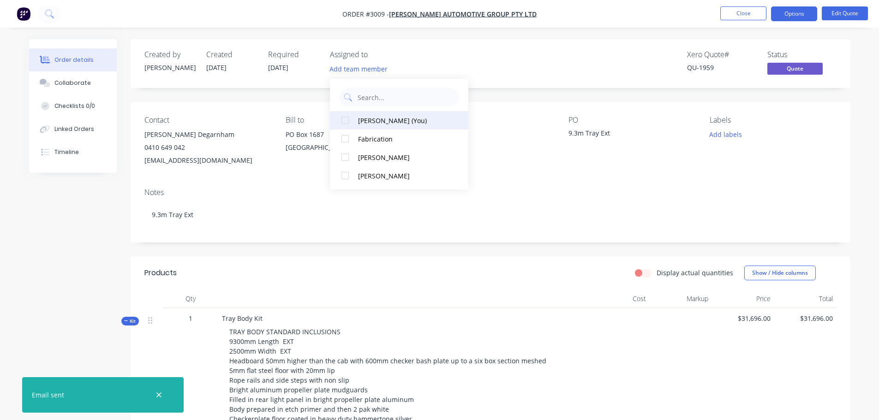
click at [344, 119] on div at bounding box center [345, 120] width 18 height 18
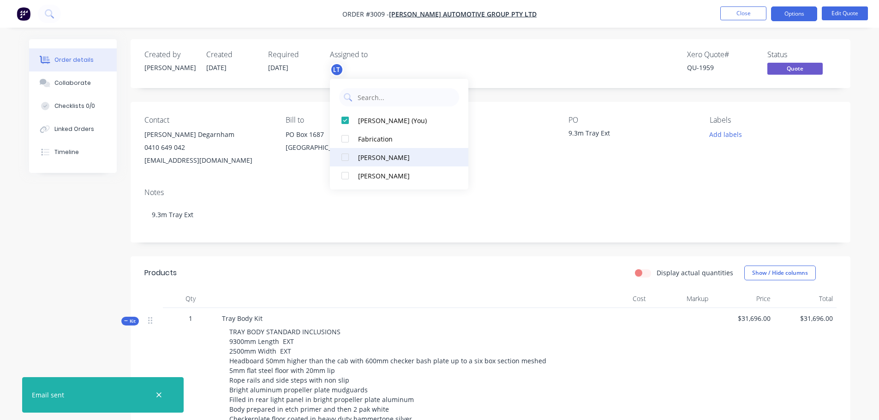
click at [346, 156] on div at bounding box center [345, 157] width 18 height 18
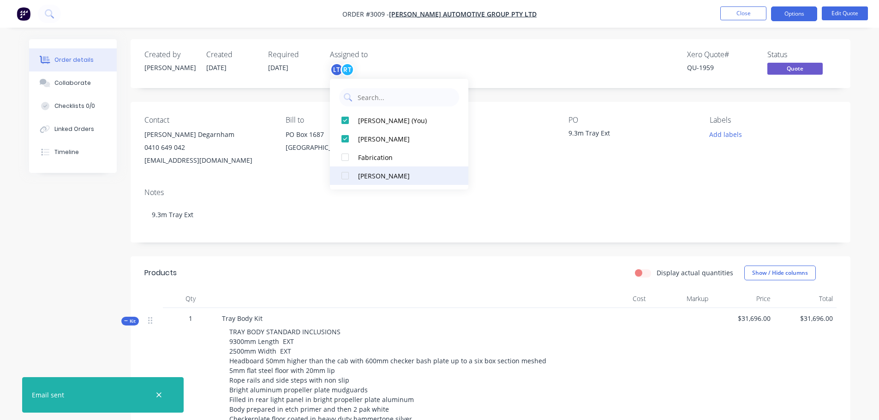
click at [345, 176] on div at bounding box center [345, 176] width 18 height 18
click at [460, 63] on div "Xero Quote # QU-1959 Status Quote" at bounding box center [629, 63] width 414 height 27
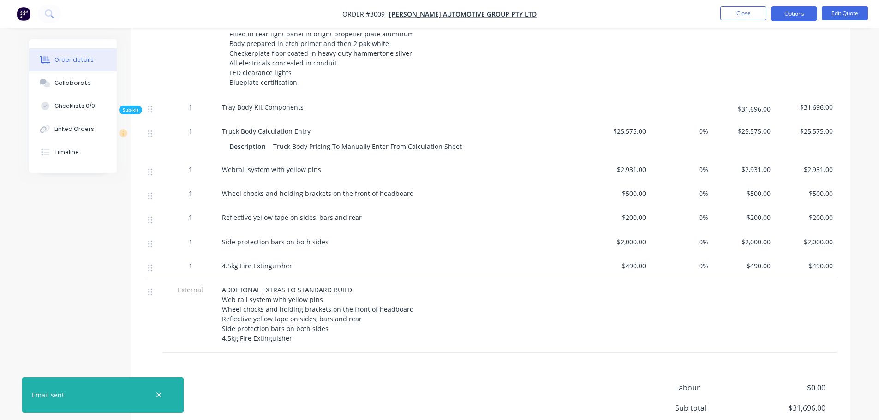
scroll to position [461, 0]
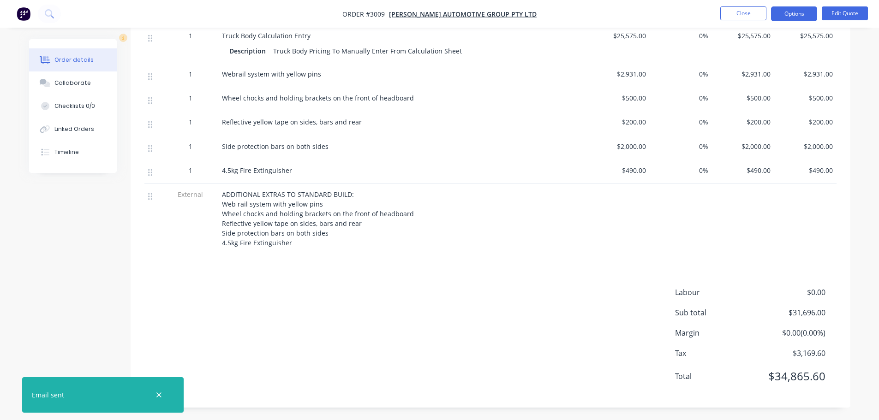
click at [260, 250] on div at bounding box center [403, 251] width 362 height 2
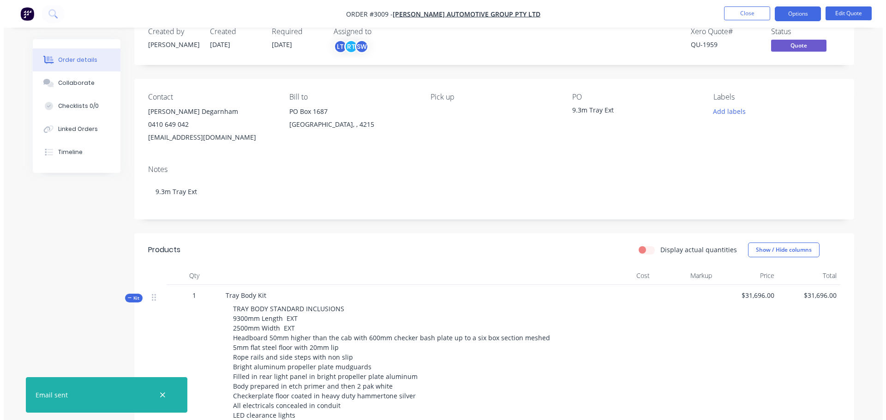
scroll to position [0, 0]
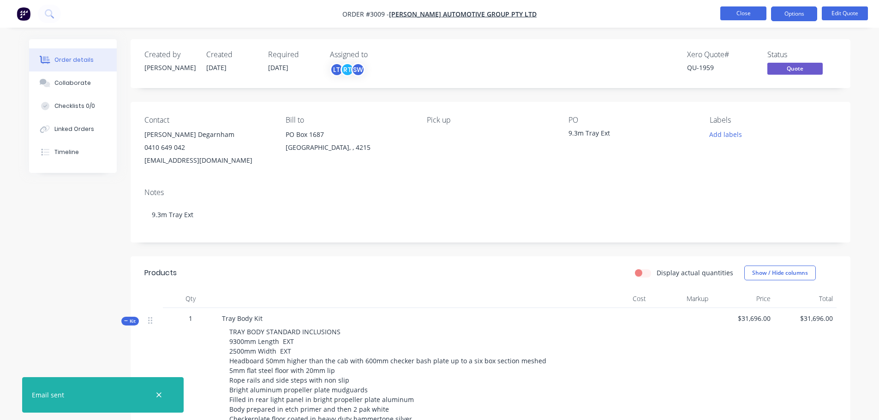
click at [739, 12] on button "Close" at bounding box center [743, 13] width 46 height 14
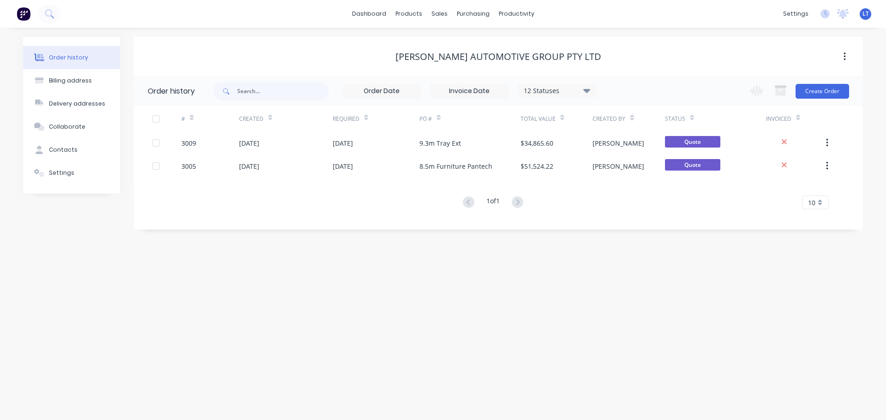
click at [188, 250] on div "Order history Billing address Delivery addresses Collaborate Contacts Settings …" at bounding box center [443, 224] width 886 height 393
click at [440, 11] on div "sales" at bounding box center [439, 14] width 25 height 14
click at [465, 48] on div "Sales Orders" at bounding box center [473, 44] width 38 height 8
